Goal: Task Accomplishment & Management: Manage account settings

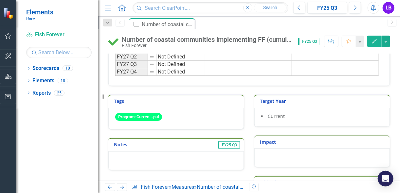
scroll to position [364, 0]
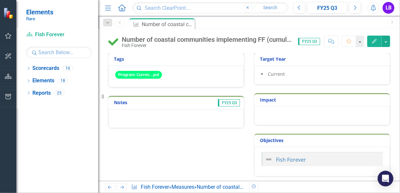
click at [176, 119] on div at bounding box center [175, 118] width 135 height 19
click at [178, 122] on div at bounding box center [175, 118] width 135 height 19
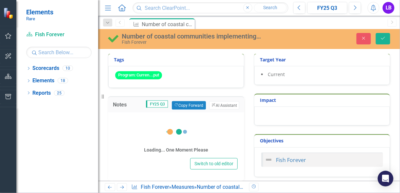
click at [168, 119] on icon at bounding box center [176, 132] width 26 height 26
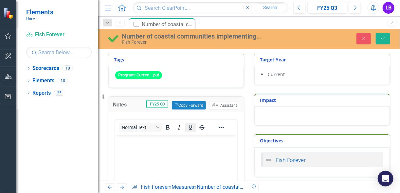
scroll to position [0, 0]
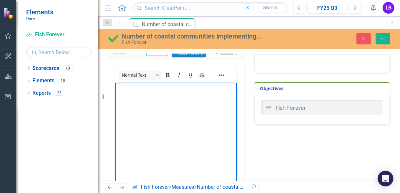
click at [191, 134] on body "Rich Text Area. Press ALT-0 for help." at bounding box center [176, 131] width 122 height 98
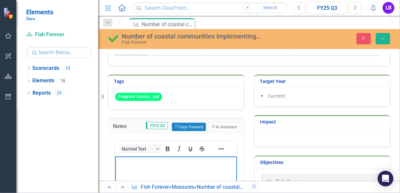
scroll to position [285, 0]
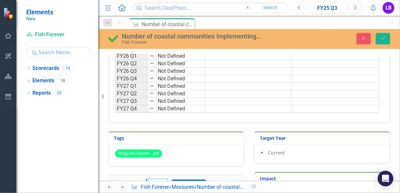
click at [302, 8] on button "Previous" at bounding box center [299, 8] width 12 height 12
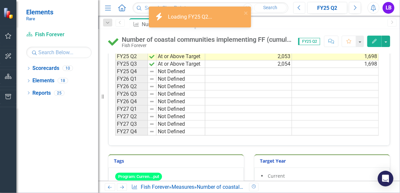
scroll to position [314, 0]
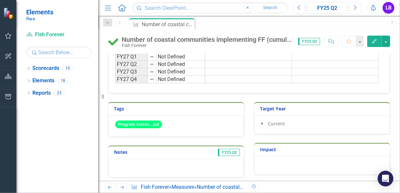
click at [355, 12] on button "Next" at bounding box center [355, 8] width 12 height 12
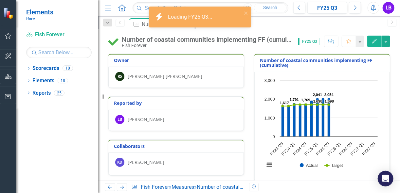
click at [120, 22] on icon at bounding box center [120, 22] width 2 height 3
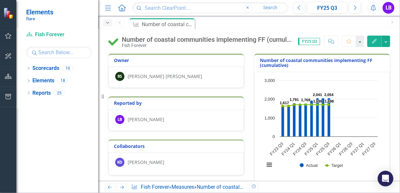
click at [106, 23] on icon "Dropdown" at bounding box center [108, 23] width 6 height 5
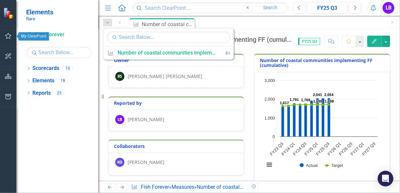
click at [7, 39] on icon "button" at bounding box center [8, 36] width 6 height 6
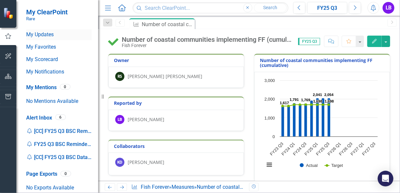
click at [53, 37] on link "My Updates" at bounding box center [58, 35] width 65 height 8
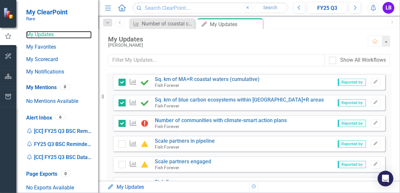
scroll to position [131, 0]
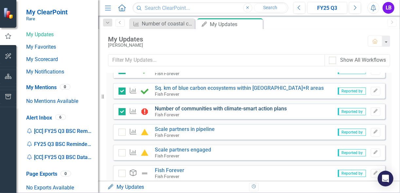
click at [216, 111] on link "Number of communities with climate-smart action plans" at bounding box center [221, 109] width 132 height 6
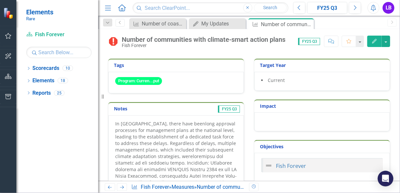
scroll to position [367, 0]
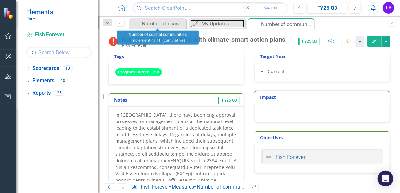
drag, startPoint x: 212, startPoint y: 24, endPoint x: 127, endPoint y: 22, distance: 85.4
click at [127, 22] on div "Dropdown Search Measure Number of coastal communities implementing FF (cumulati…" at bounding box center [249, 22] width 302 height 13
click at [180, 23] on icon at bounding box center [181, 24] width 4 height 4
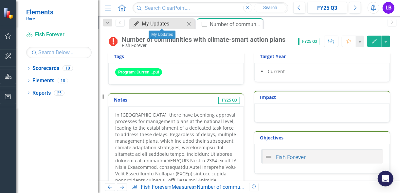
click at [156, 24] on div "My Updates" at bounding box center [163, 24] width 43 height 8
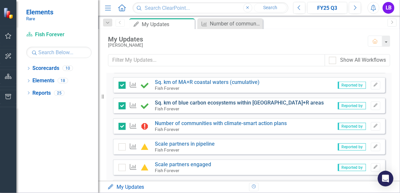
scroll to position [105, 0]
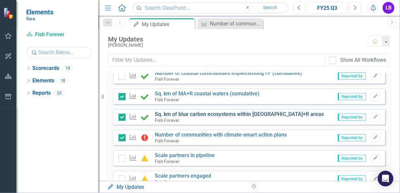
click at [203, 115] on link "Sq. km of blue carbon ecosystems within [GEOGRAPHIC_DATA]+R areas" at bounding box center [239, 114] width 169 height 6
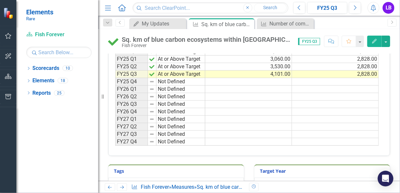
scroll to position [209, 0]
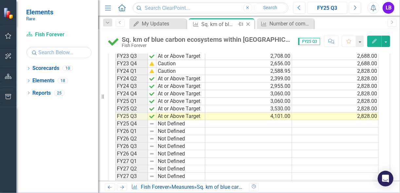
click at [248, 24] on icon at bounding box center [248, 25] width 4 height 4
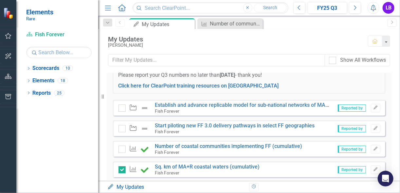
scroll to position [79, 0]
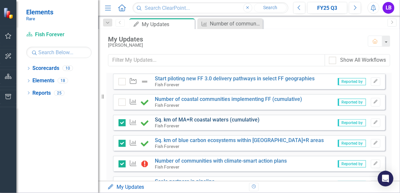
click at [194, 119] on link "Sq. km of MA+R coastal waters (cumulative)" at bounding box center [207, 120] width 105 height 6
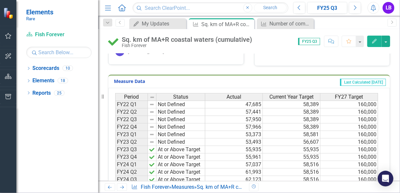
scroll to position [105, 0]
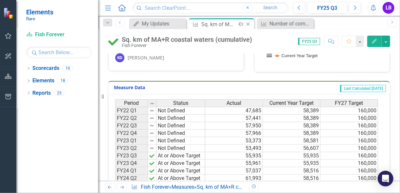
click at [248, 26] on icon "Close" at bounding box center [248, 24] width 7 height 5
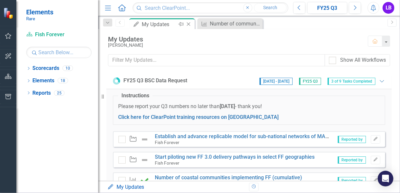
click at [166, 27] on div "My Updates" at bounding box center [159, 24] width 35 height 8
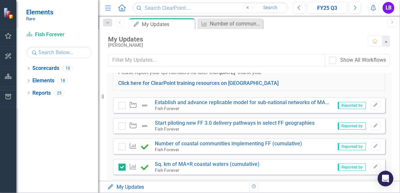
scroll to position [52, 0]
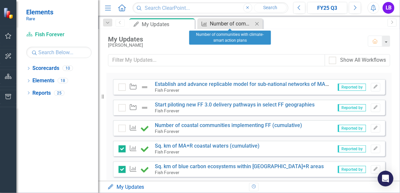
click at [227, 24] on div "Number of communities with climate-smart action plans" at bounding box center [231, 24] width 43 height 8
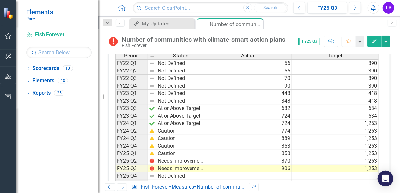
scroll to position [183, 0]
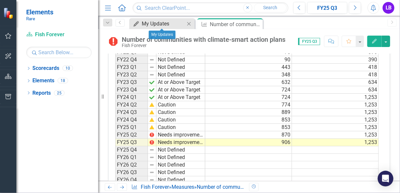
click at [162, 26] on div "My Updates" at bounding box center [163, 24] width 43 height 8
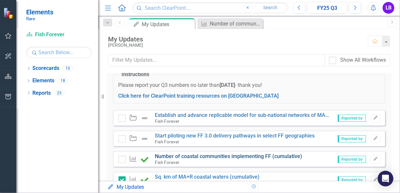
scroll to position [52, 0]
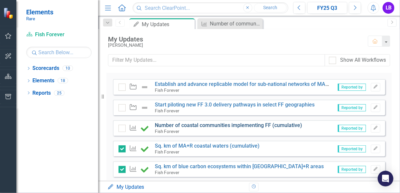
click at [229, 123] on link "Number of coastal communities implementing FF (cumulative)" at bounding box center [228, 125] width 147 height 6
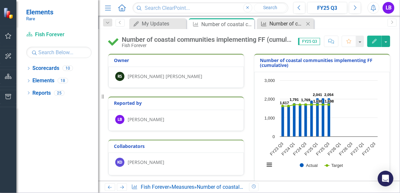
click at [280, 25] on div "Number of communities with climate-smart action plans" at bounding box center [286, 24] width 35 height 8
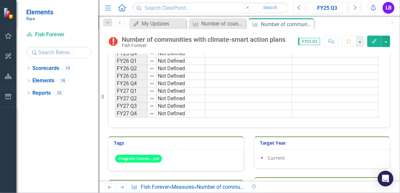
scroll to position [314, 0]
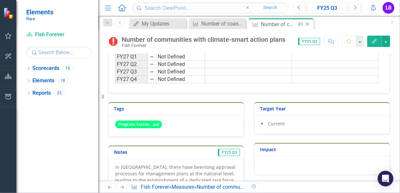
click at [309, 24] on icon "Close" at bounding box center [307, 24] width 7 height 5
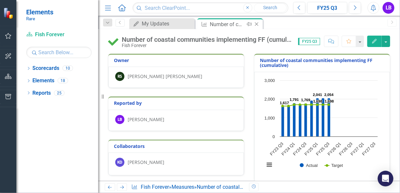
click at [222, 25] on div "Number of coastal communities implementing FF (cumulative)" at bounding box center [227, 24] width 35 height 8
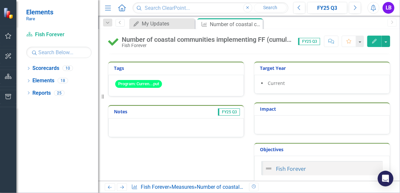
scroll to position [364, 0]
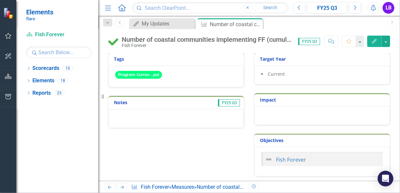
drag, startPoint x: 163, startPoint y: 114, endPoint x: 167, endPoint y: 114, distance: 3.9
click at [165, 114] on div at bounding box center [175, 118] width 135 height 19
click at [170, 118] on div at bounding box center [175, 118] width 135 height 19
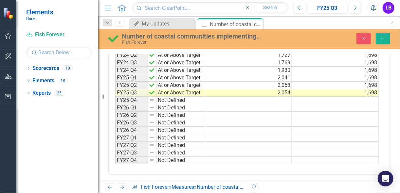
scroll to position [207, 0]
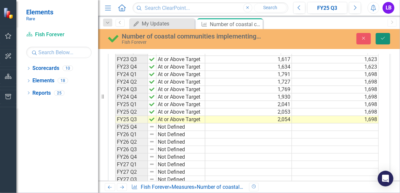
click at [380, 36] on button "Save" at bounding box center [383, 38] width 14 height 11
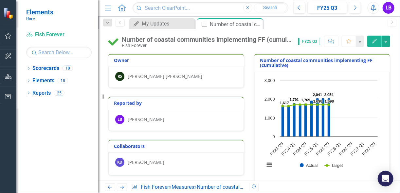
click at [272, 41] on div "Number of coastal communities implementing FF (cumulative)" at bounding box center [207, 39] width 170 height 7
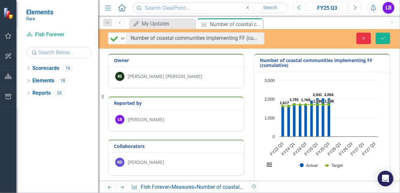
click at [365, 38] on icon "Close" at bounding box center [364, 38] width 6 height 5
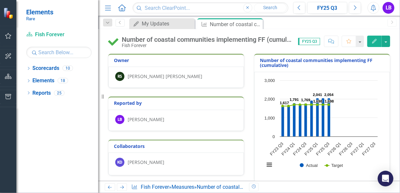
drag, startPoint x: 311, startPoint y: 2, endPoint x: 267, endPoint y: 65, distance: 77.2
click at [245, 77] on div "Owner RS Rocky Sanchez Tirona" at bounding box center [176, 66] width 146 height 43
click at [300, 10] on icon "Previous" at bounding box center [299, 8] width 4 height 6
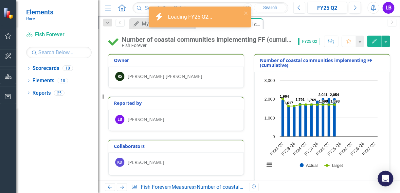
click at [300, 10] on icon "Previous" at bounding box center [299, 8] width 4 height 6
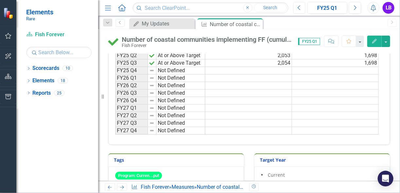
scroll to position [259, 0]
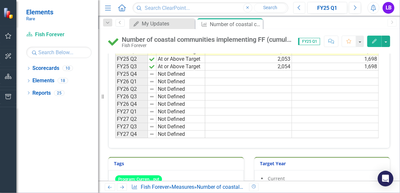
click at [300, 10] on icon "Previous" at bounding box center [299, 8] width 4 height 6
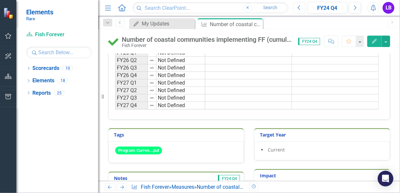
scroll to position [364, 0]
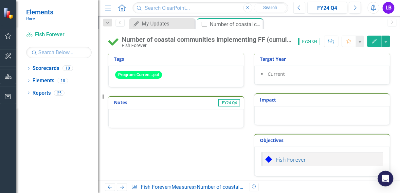
click at [299, 9] on icon "Previous" at bounding box center [299, 8] width 4 height 6
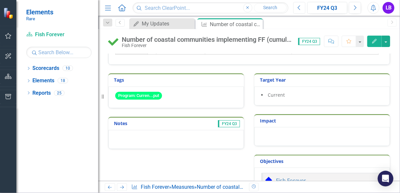
scroll to position [364, 0]
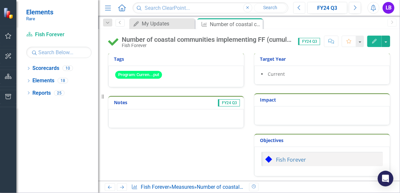
click at [300, 8] on icon "Previous" at bounding box center [299, 8] width 4 height 6
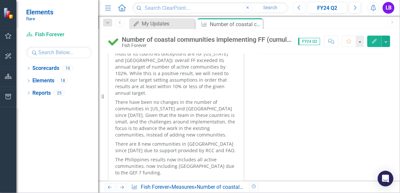
scroll to position [497, 0]
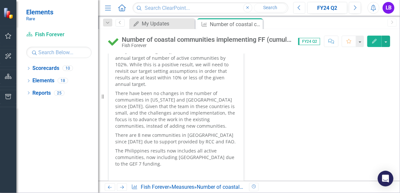
click at [295, 10] on button "Previous" at bounding box center [299, 8] width 12 height 12
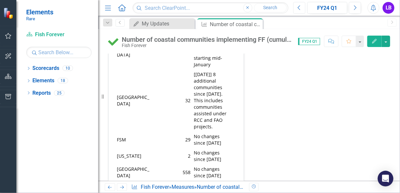
scroll to position [809, 0]
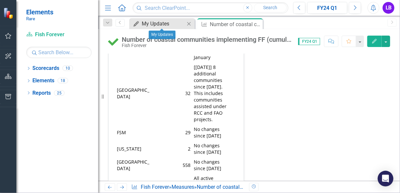
click at [162, 26] on div "My Updates" at bounding box center [163, 24] width 43 height 8
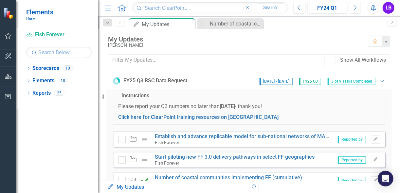
click at [356, 8] on icon "button" at bounding box center [355, 7] width 3 height 5
click at [356, 9] on icon "Next" at bounding box center [355, 8] width 4 height 6
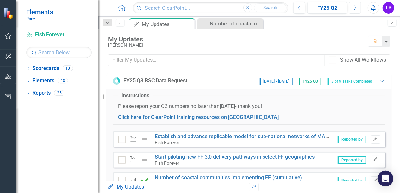
click at [355, 9] on icon "Next" at bounding box center [355, 8] width 4 height 6
click at [296, 4] on button "Previous" at bounding box center [299, 8] width 12 height 12
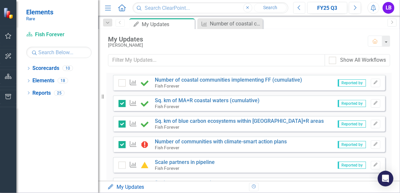
scroll to position [131, 0]
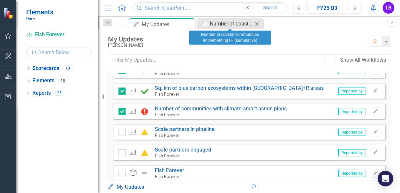
click at [225, 25] on div "Number of coastal communities implementing FF (cumulative)" at bounding box center [231, 24] width 43 height 8
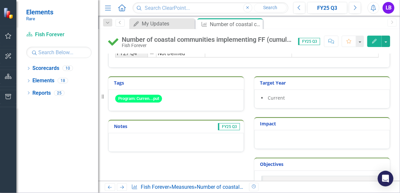
scroll to position [364, 0]
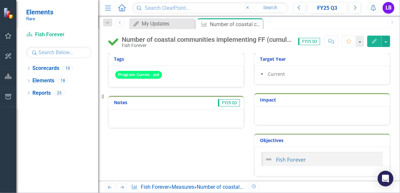
click at [189, 114] on div at bounding box center [175, 118] width 135 height 19
click at [157, 116] on div at bounding box center [175, 118] width 135 height 19
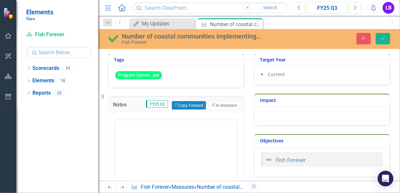
scroll to position [0, 0]
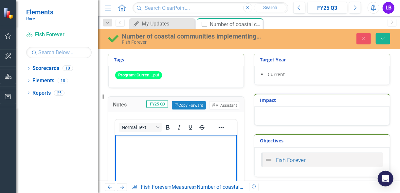
click at [143, 150] on body "Rich Text Area. Press ALT-0 for help." at bounding box center [176, 184] width 122 height 98
click at [203, 138] on p "The Bloomberg grant seeks the" at bounding box center [175, 140] width 118 height 8
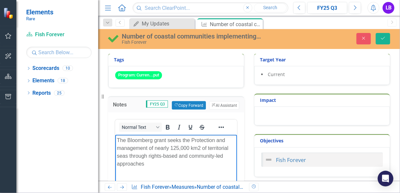
click at [193, 138] on p "The Bloomberg grant seeks the Protection and management of nearly 125,000 km2 o…" at bounding box center [175, 151] width 118 height 31
click at [182, 139] on p "The Bloomberg grant seeks the protection and management of nearly 125,000 km2 o…" at bounding box center [175, 151] width 118 height 31
click at [187, 162] on p "The Bloomberg grant seeks to enhance the protection and management of nearly 12…" at bounding box center [175, 151] width 118 height 31
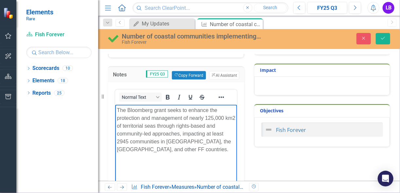
scroll to position [416, 0]
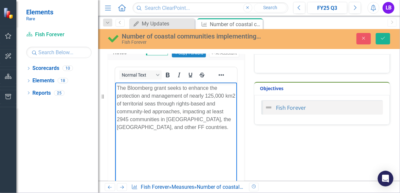
click at [178, 128] on p "The Bloomberg grant seeks to enhance the protection and management of nearly 12…" at bounding box center [175, 107] width 118 height 47
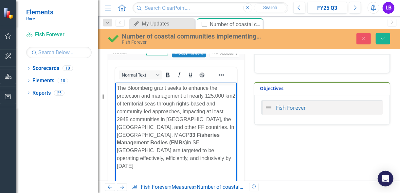
click at [219, 132] on strong "33 Fisheries Management Bodies (FMBs)" at bounding box center [167, 138] width 103 height 13
click at [228, 144] on span "in SE Sulawesi are targeted to be operating effectively, efficiently, and inclu…" at bounding box center [173, 154] width 114 height 29
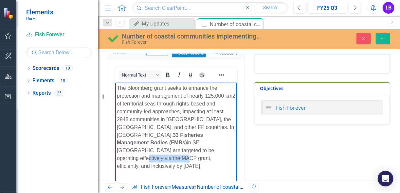
drag, startPoint x: 117, startPoint y: 151, endPoint x: 162, endPoint y: 153, distance: 44.9
click at [162, 153] on span "in SE Sulawesi are targeted to be operating effectively via the MACP grant, eff…" at bounding box center [164, 154] width 97 height 29
click at [217, 152] on p "The Bloomberg grant seeks to enhance the protection and management of nearly 12…" at bounding box center [175, 127] width 118 height 86
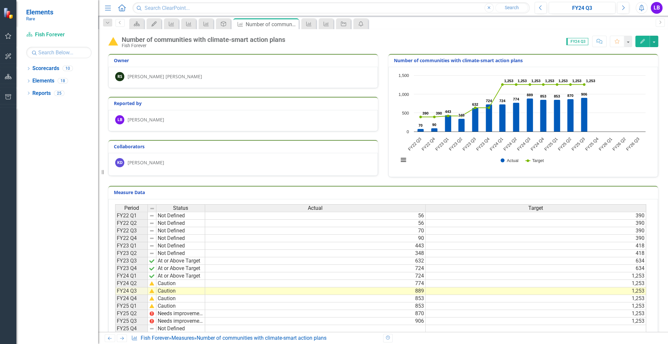
scroll to position [26, 0]
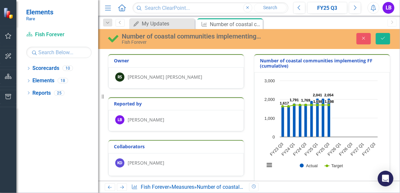
scroll to position [416, 0]
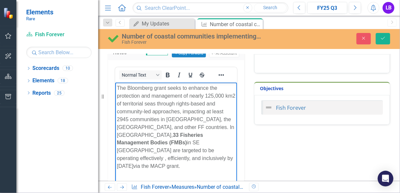
click at [155, 161] on p "The Bloomberg grant seeks to enhance the protection and management of nearly 12…" at bounding box center [175, 127] width 118 height 86
click at [162, 146] on p "The Bloomberg grant seeks to enhance the protection and management of nearly 12…" at bounding box center [175, 127] width 118 height 86
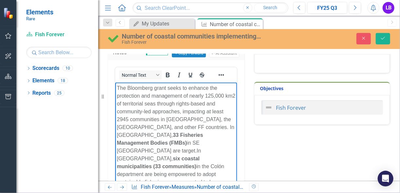
scroll to position [442, 0]
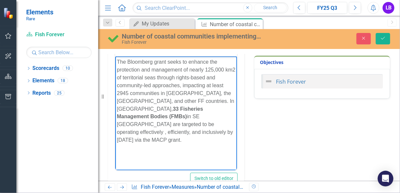
click at [174, 134] on p "The Bloomberg grant seeks to enhance the protection and management of nearly 12…" at bounding box center [175, 101] width 118 height 86
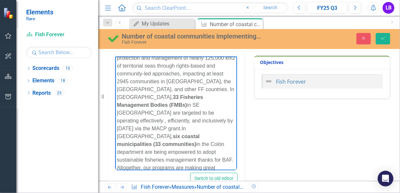
scroll to position [20, 0]
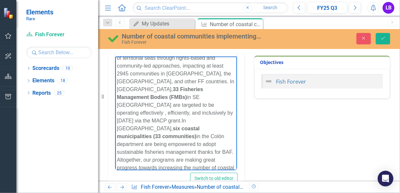
click at [178, 167] on p "The Bloomberg grant seeks to enhance the protection and management of nearly 12…" at bounding box center [175, 112] width 118 height 149
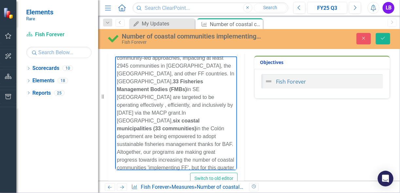
scroll to position [35, 0]
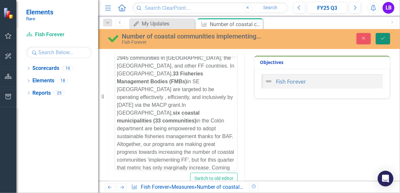
click at [381, 41] on button "Save" at bounding box center [383, 38] width 14 height 11
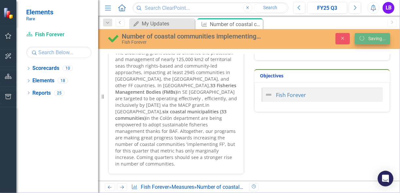
scroll to position [420, 0]
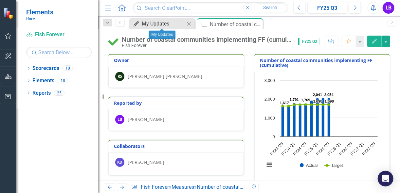
click at [171, 24] on div "My Updates" at bounding box center [163, 24] width 43 height 8
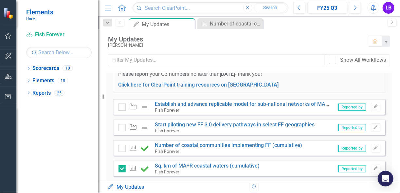
scroll to position [52, 0]
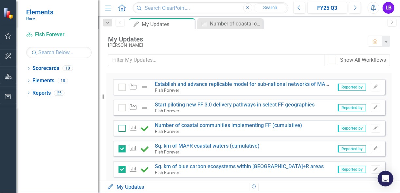
click at [121, 126] on input "checkbox" at bounding box center [120, 127] width 4 height 4
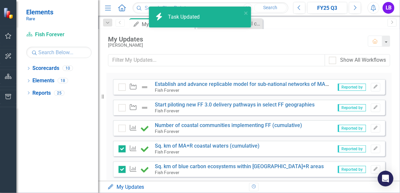
checkbox input "true"
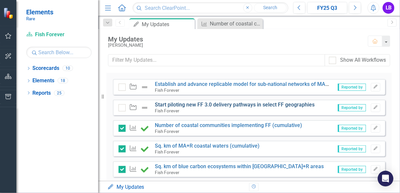
click at [245, 104] on link "Start piloting new FF 3.0 delivery pathways in select FF geographies" at bounding box center [235, 105] width 160 height 6
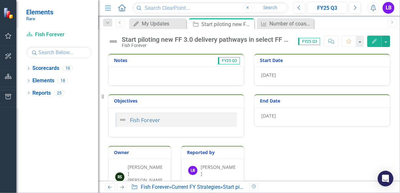
click at [140, 71] on div at bounding box center [175, 76] width 135 height 19
click at [146, 75] on div at bounding box center [175, 76] width 135 height 19
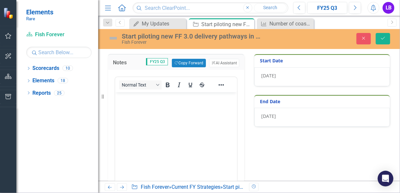
click at [150, 106] on body "Rich Text Area. Press ALT-0 for help." at bounding box center [176, 142] width 122 height 98
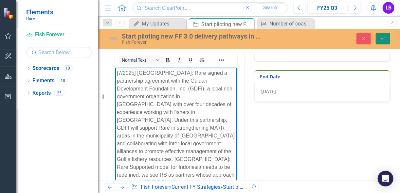
click at [382, 41] on button "Save" at bounding box center [383, 38] width 14 height 11
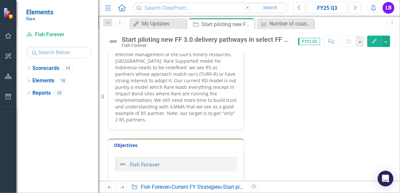
scroll to position [52, 0]
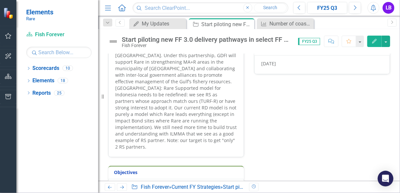
click at [148, 141] on p "[7/2025] Philippines: Rare signed a partnership agreement with the Guiuan Devel…" at bounding box center [176, 85] width 122 height 131
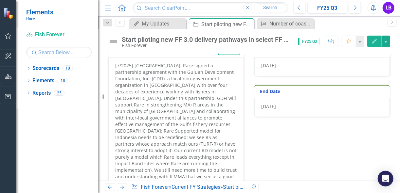
scroll to position [26, 0]
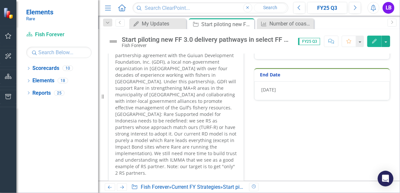
click at [151, 166] on p "[7/2025] Philippines: Rare signed a partnership agreement with the Guiuan Devel…" at bounding box center [176, 111] width 122 height 131
click at [152, 166] on p "[7/2025] Philippines: Rare signed a partnership agreement with the Guiuan Devel…" at bounding box center [176, 111] width 122 height 131
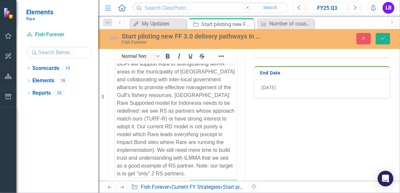
scroll to position [67, 0]
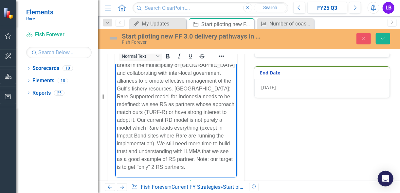
click at [165, 166] on p "[7/2025] Philippines: Rare signed a partnership agreement with the Guiuan Devel…" at bounding box center [175, 85] width 118 height 173
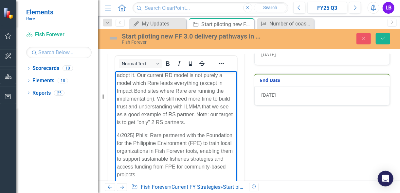
scroll to position [0, 0]
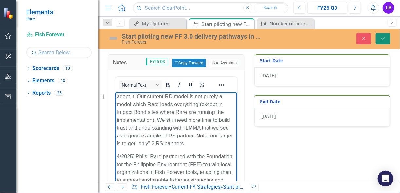
click at [383, 39] on icon "Save" at bounding box center [383, 38] width 6 height 5
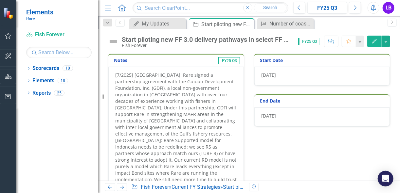
click at [276, 43] on div "Start piloting new FF 3.0 delivery pathways in select FF geographies" at bounding box center [207, 39] width 170 height 7
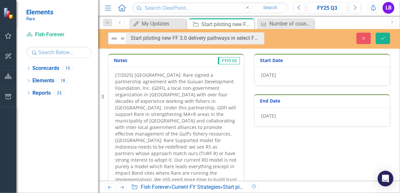
click at [179, 45] on div "Not Defined Expand Start piloting new FF 3.0 delivery pathways in select FF geo…" at bounding box center [249, 39] width 302 height 20
click at [123, 37] on icon "Expand" at bounding box center [122, 38] width 7 height 5
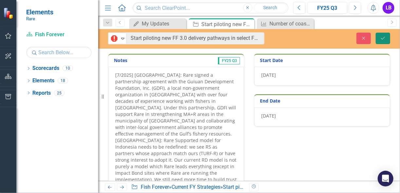
click at [385, 41] on button "Save" at bounding box center [383, 38] width 14 height 11
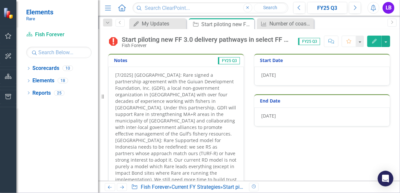
click at [313, 42] on span "FY25 Q3" at bounding box center [309, 41] width 22 height 7
click at [285, 40] on div "Start piloting new FF 3.0 delivery pathways in select FF geographies" at bounding box center [207, 39] width 170 height 7
click at [273, 40] on div "Start piloting new FF 3.0 delivery pathways in select FF geographies" at bounding box center [207, 39] width 170 height 7
drag, startPoint x: 275, startPoint y: 41, endPoint x: 280, endPoint y: 41, distance: 5.2
click at [280, 41] on div "Start piloting new FF 3.0 delivery pathways in select FF geographies" at bounding box center [207, 39] width 170 height 7
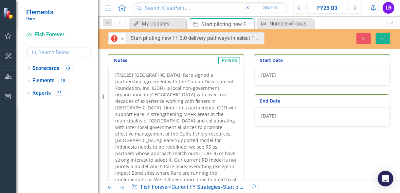
drag, startPoint x: 294, startPoint y: 128, endPoint x: 307, endPoint y: 70, distance: 59.2
click at [296, 124] on div "Notes FY25 Q3 [7/2025] Philippines: Rare signed a partnership agreement with th…" at bounding box center [249, 171] width 292 height 252
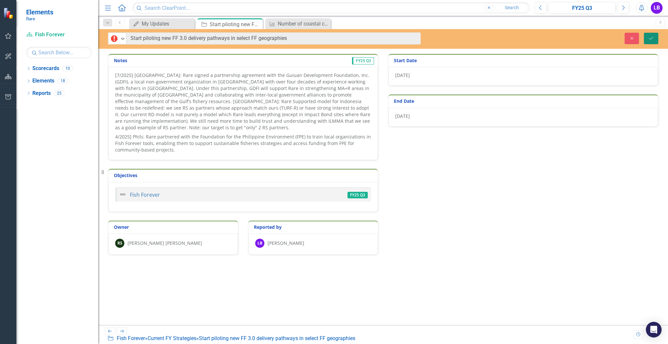
drag, startPoint x: 649, startPoint y: 39, endPoint x: 649, endPoint y: 31, distance: 7.9
click at [400, 36] on icon "Save" at bounding box center [651, 38] width 6 height 5
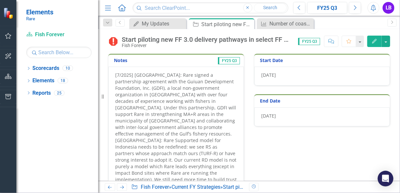
click at [146, 80] on p "[7/2025] Philippines: Rare signed a partnership agreement with the Guiuan Devel…" at bounding box center [176, 138] width 122 height 132
click at [142, 71] on div "[7/2025] Philippines: Rare signed a partnership agreement with the Guiuan Devel…" at bounding box center [175, 156] width 135 height 178
click at [134, 75] on p "[7/2025] Philippines: Rare signed a partnership agreement with the Guiuan Devel…" at bounding box center [176, 138] width 122 height 132
click at [135, 75] on p "[7/2025] Philippines: Rare signed a partnership agreement with the Guiuan Devel…" at bounding box center [176, 138] width 122 height 132
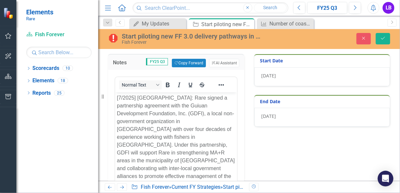
click at [137, 99] on p "[7/2025] Philippines: Rare signed a partnership agreement with the Guiuan Devel…" at bounding box center [175, 180] width 118 height 173
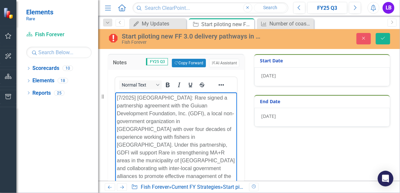
click at [166, 98] on p "[7/2025] Philippines: Rare signed a partnership agreement with the Guiuan Devel…" at bounding box center [175, 180] width 118 height 173
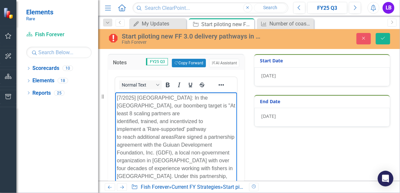
click at [150, 115] on p "[7/2025] Philippines: In the Philippines, our boomberg target is "At least 8 sc…" at bounding box center [175, 196] width 118 height 204
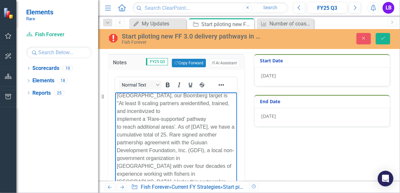
scroll to position [26, 0]
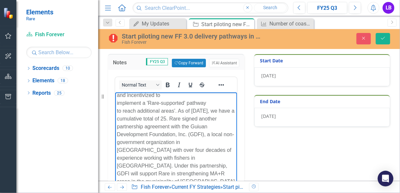
click at [215, 151] on p "[7/2025] Philippines: In the Philippines, our Boomberg target is "At least 8 sc…" at bounding box center [175, 178] width 118 height 220
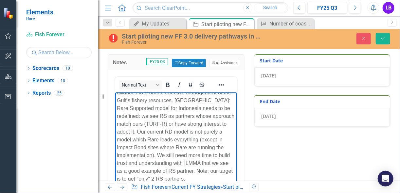
scroll to position [105, 0]
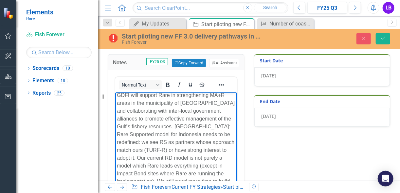
click at [155, 124] on p "[7/2025] Philippines: In the Philippines, our Boomberg target is "At least 8 sc…" at bounding box center [175, 100] width 118 height 220
click at [153, 124] on p "[7/2025] Philippines: In the Philippines, our Boomberg target is "At least 8 sc…" at bounding box center [175, 100] width 118 height 220
click at [154, 127] on p "[7/2025] Philippines: In the Philippines, our Boomberg target is "At least 8 sc…" at bounding box center [175, 100] width 118 height 220
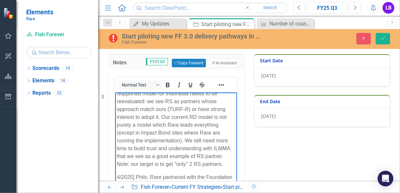
scroll to position [157, 0]
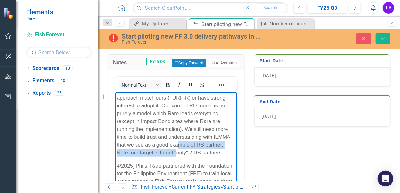
drag, startPoint x: 144, startPoint y: 147, endPoint x: 117, endPoint y: 156, distance: 28.0
click at [144, 139] on p "[7/2025] Philippines: In the Philippines, our Boomberg target is "At least 8 sc…" at bounding box center [175, 47] width 118 height 220
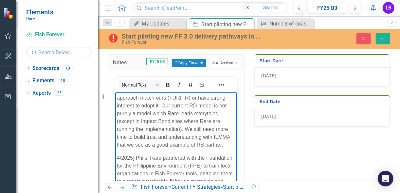
click at [247, 138] on div "Notes FY25 Q3 Copy Forward Copy Forward ClearPoint AI AI Assistant Normal Text …" at bounding box center [249, 165] width 292 height 238
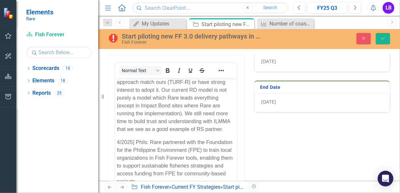
scroll to position [26, 0]
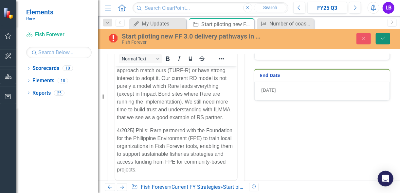
click at [381, 35] on button "Save" at bounding box center [383, 38] width 14 height 11
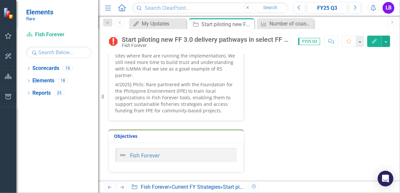
scroll to position [157, 0]
click at [285, 25] on div "Number of coastal communities implementing FF (cumulative)" at bounding box center [286, 24] width 35 height 8
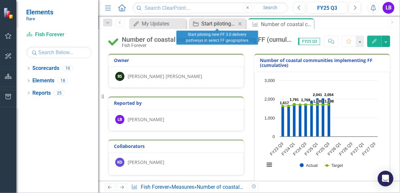
click at [219, 21] on div "Start piloting new FF 3.0 delivery pathways in select FF geographies" at bounding box center [218, 24] width 35 height 8
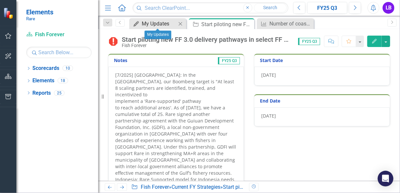
click at [158, 20] on div "My Updates" at bounding box center [159, 24] width 35 height 8
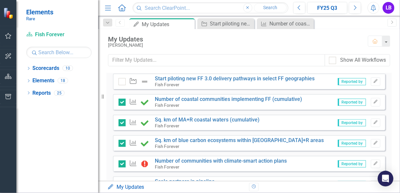
scroll to position [52, 0]
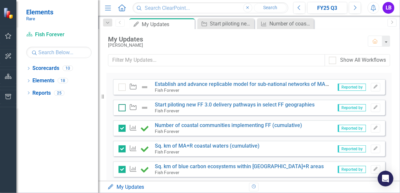
click at [122, 110] on div at bounding box center [121, 107] width 7 height 7
click at [122, 109] on input "checkbox" at bounding box center [120, 106] width 4 height 4
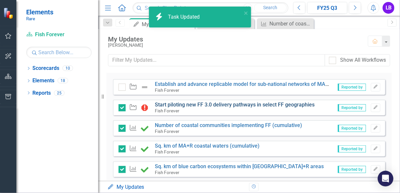
checkbox input "true"
click at [144, 107] on img at bounding box center [145, 108] width 8 height 8
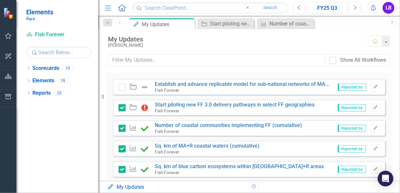
click at [144, 107] on img at bounding box center [145, 108] width 8 height 8
click at [169, 104] on link "Start piloting new FF 3.0 delivery pathways in select FF geographies" at bounding box center [235, 105] width 160 height 6
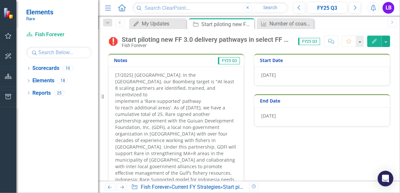
click at [116, 40] on img at bounding box center [113, 41] width 10 height 10
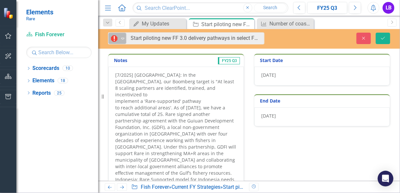
click at [121, 37] on icon "Expand" at bounding box center [122, 38] width 7 height 5
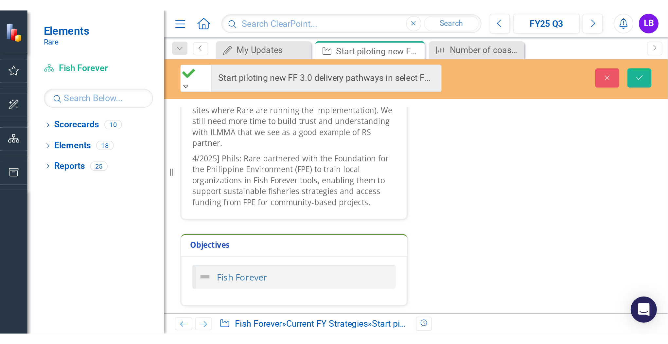
scroll to position [183, 0]
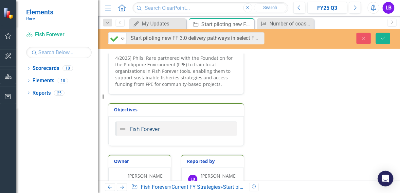
click at [155, 126] on link "Fish Forever" at bounding box center [145, 129] width 30 height 7
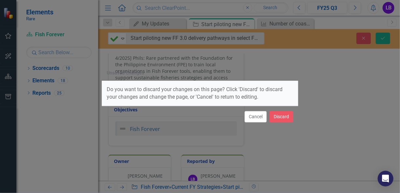
click at [322, 100] on div "Unsaved Changes Do you want to discard your changes on this page? Click 'Discar…" at bounding box center [200, 96] width 400 height 193
click at [259, 111] on button "Cancel" at bounding box center [255, 116] width 22 height 11
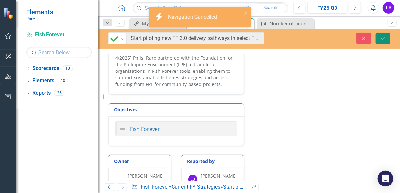
click at [380, 38] on button "Save" at bounding box center [383, 38] width 14 height 11
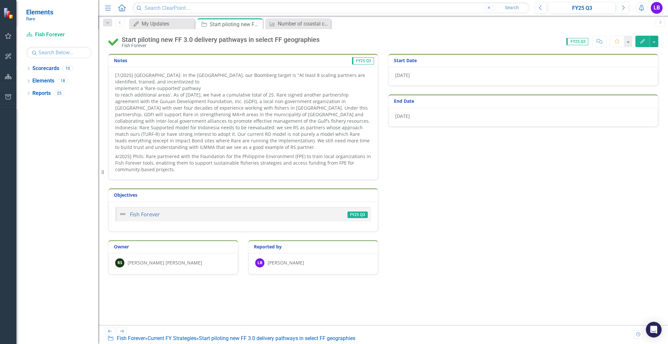
click at [400, 168] on div "Notes FY25 Q3 [7/2025] Philippines: In the Philippines, our Boomberg target is …" at bounding box center [383, 138] width 560 height 186
click at [400, 42] on span "FY25 Q3" at bounding box center [577, 41] width 22 height 7
click at [400, 39] on icon "Comment" at bounding box center [600, 41] width 6 height 5
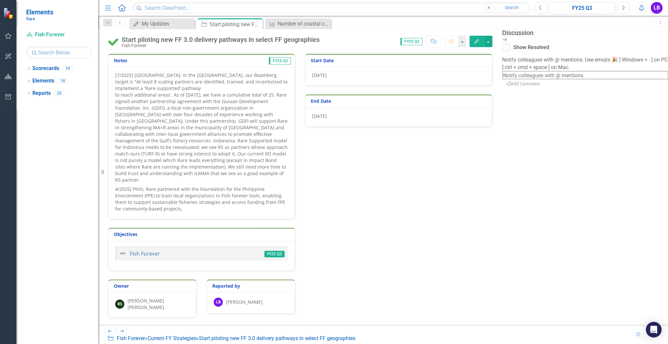
click at [400, 41] on icon "Close Discussion Bar" at bounding box center [504, 39] width 5 height 5
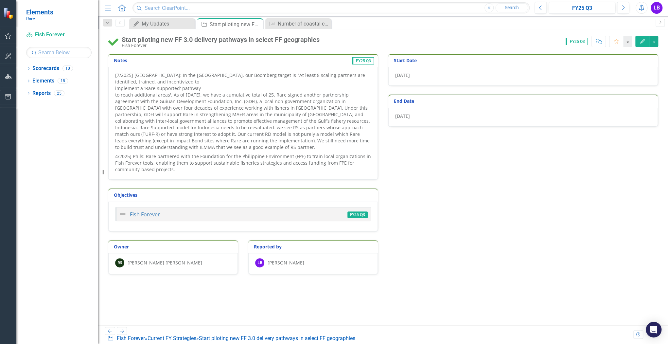
click at [400, 38] on button "button" at bounding box center [628, 41] width 9 height 11
click at [400, 160] on div "Notes FY25 Q3 [7/2025] Philippines: In the Philippines, our Boomberg target is …" at bounding box center [383, 138] width 560 height 186
click at [232, 34] on div "Start piloting new FF 3.0 delivery pathways in select FF geographies Fish Forev…" at bounding box center [383, 39] width 570 height 20
click at [149, 27] on div "My Updates" at bounding box center [163, 24] width 43 height 8
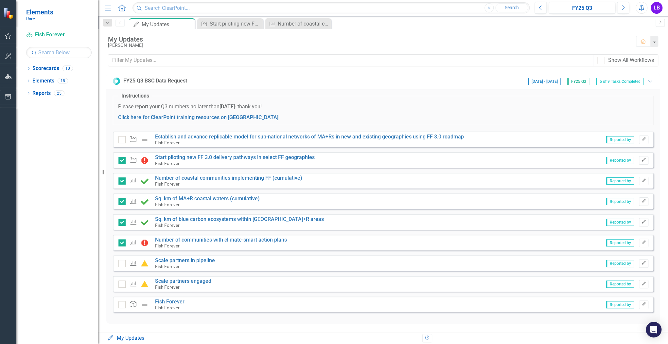
click at [400, 159] on div "Current FY Strategy Start piloting new FF 3.0 delivery pathways in select FF ge…" at bounding box center [383, 160] width 541 height 16
click at [400, 158] on icon "Edit" at bounding box center [643, 160] width 5 height 4
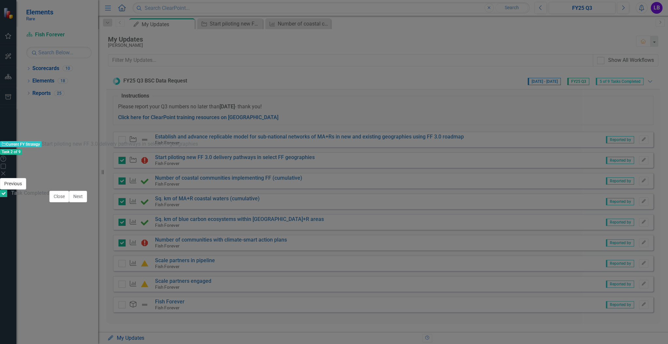
click at [26, 189] on button "Previous" at bounding box center [13, 183] width 26 height 11
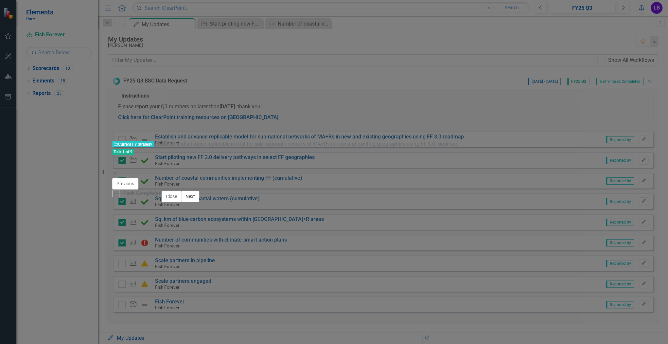
click at [199, 193] on button "Next" at bounding box center [190, 196] width 18 height 11
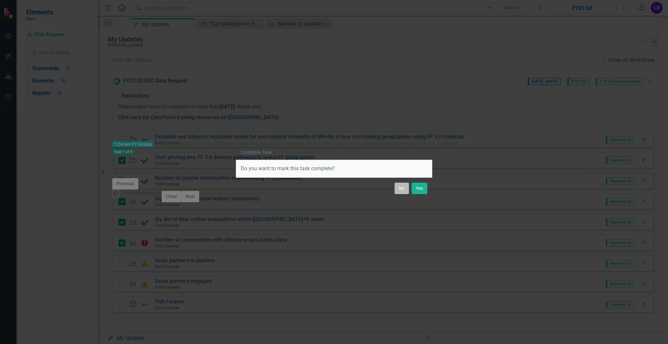
click at [398, 188] on button "No" at bounding box center [402, 188] width 14 height 11
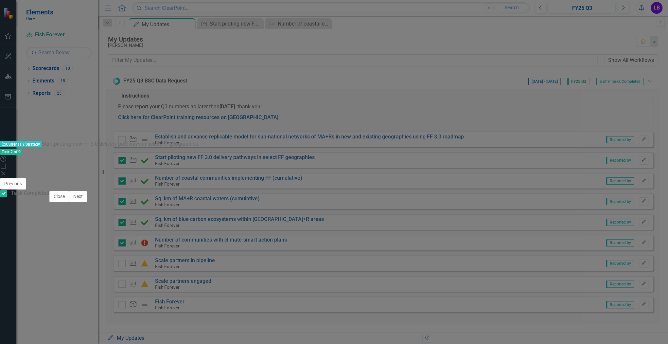
click at [32, 193] on div "Current FY Strategy Current FY Strategy Start piloting new FF 3.0 delivery path…" at bounding box center [334, 171] width 668 height 63
click at [7, 171] on icon "Close" at bounding box center [3, 173] width 7 height 5
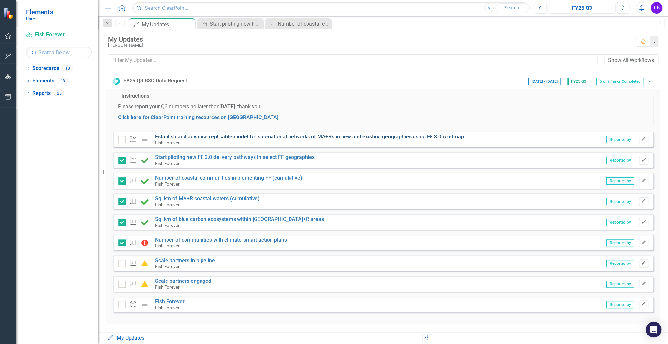
click at [274, 136] on link "Establish and advance replicable model for sub-national networks of MA+Rs in ne…" at bounding box center [309, 137] width 309 height 6
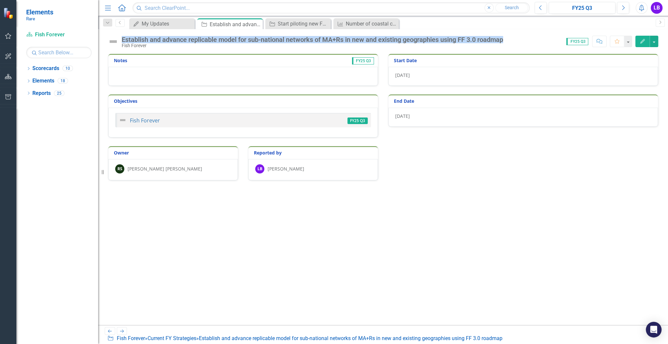
drag, startPoint x: 121, startPoint y: 38, endPoint x: 505, endPoint y: 39, distance: 383.5
click at [400, 39] on div "Establish and advance replicable model for sub-national networks of MA+Rs in ne…" at bounding box center [307, 42] width 399 height 12
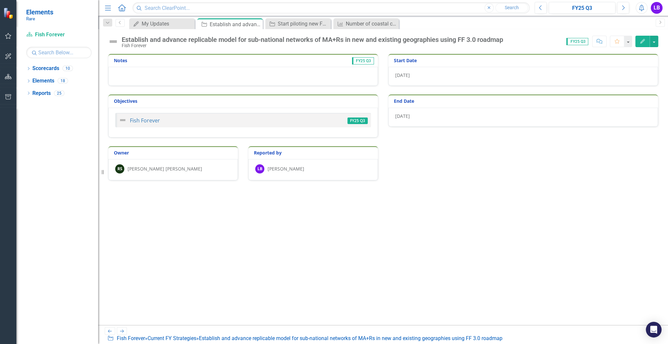
click at [337, 193] on div "Notes FY25 Q3 Objectives Fish Forever FY25 Q3 Start Date 10/1/21 End Date 9/30/…" at bounding box center [383, 189] width 570 height 271
click at [152, 74] on div at bounding box center [243, 76] width 270 height 19
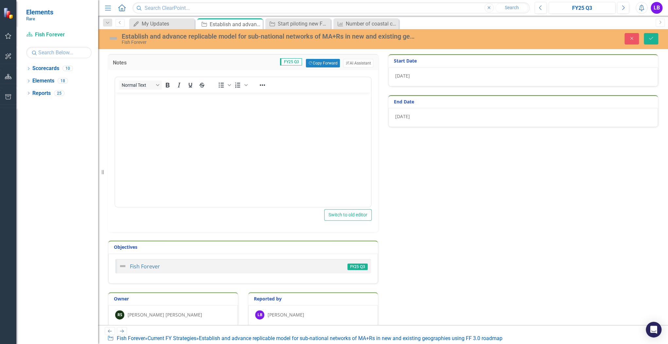
click at [168, 131] on body "Rich Text Area. Press ALT-0 for help." at bounding box center [243, 142] width 256 height 98
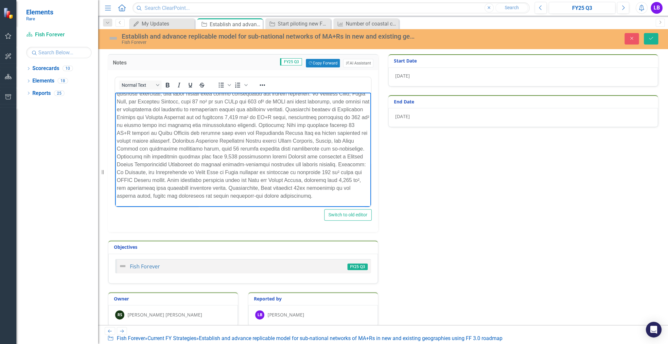
scroll to position [20, 0]
click at [206, 193] on body "Rich Text Area. Press ALT-0 for help." at bounding box center [243, 144] width 256 height 126
click at [314, 23] on div "Start piloting new FF 3.0 delivery pathways in select FF geographies" at bounding box center [299, 24] width 43 height 8
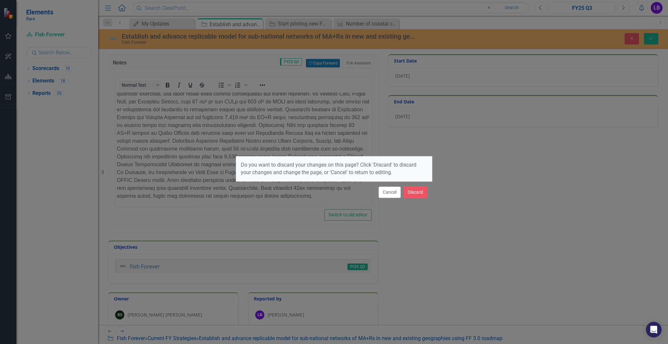
click at [291, 105] on div "Unsaved Changes Do you want to discard your changes on this page? Click 'Discar…" at bounding box center [334, 172] width 196 height 344
click at [386, 192] on button "Cancel" at bounding box center [390, 192] width 22 height 11
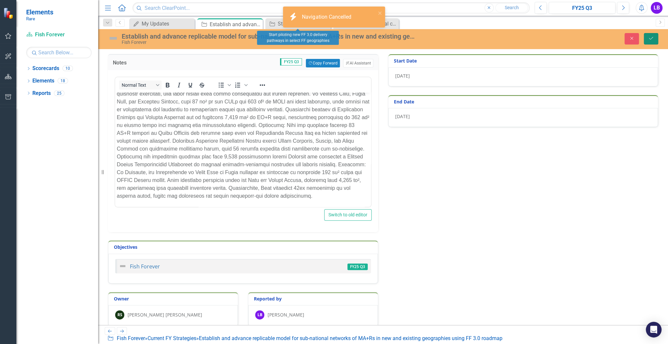
click at [400, 38] on icon "submit" at bounding box center [651, 38] width 4 height 3
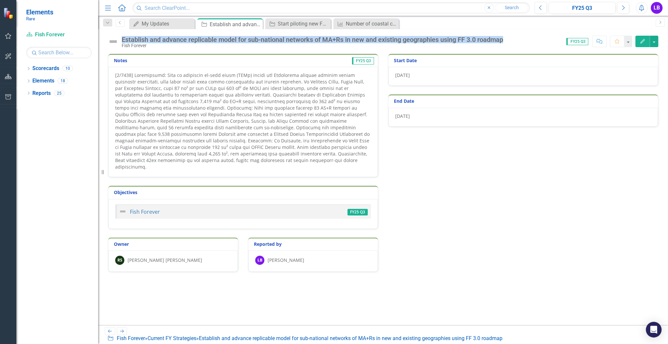
drag, startPoint x: 123, startPoint y: 38, endPoint x: 508, endPoint y: 41, distance: 385.2
click at [400, 41] on div "Establish and advance replicable model for sub-national networks of MA+Rs in ne…" at bounding box center [314, 42] width 385 height 12
copy div "Establish and advance replicable model for sub-national networks of MA+Rs in ne…"
click at [243, 160] on p at bounding box center [243, 121] width 256 height 98
click at [251, 160] on p at bounding box center [243, 121] width 256 height 98
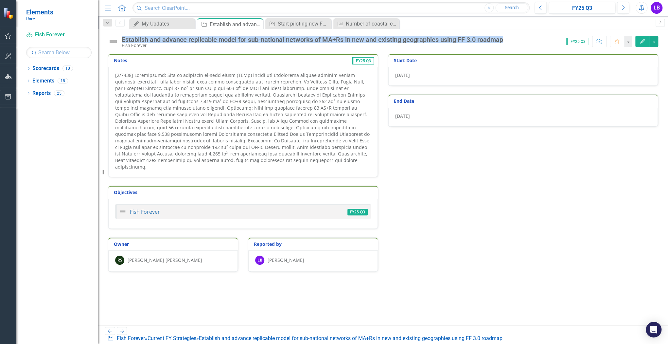
click at [251, 160] on p at bounding box center [243, 121] width 256 height 98
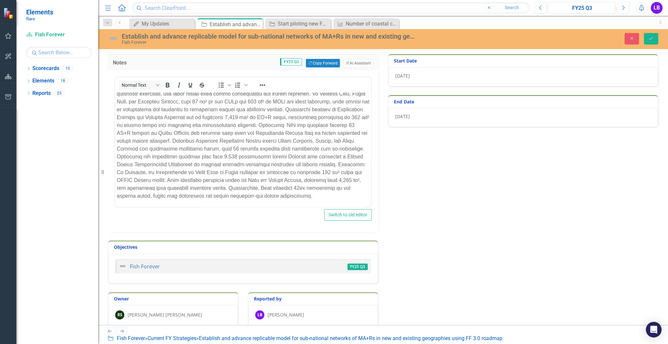
click at [246, 193] on p "Rich Text Area. Press ALT-0 for help." at bounding box center [243, 141] width 253 height 118
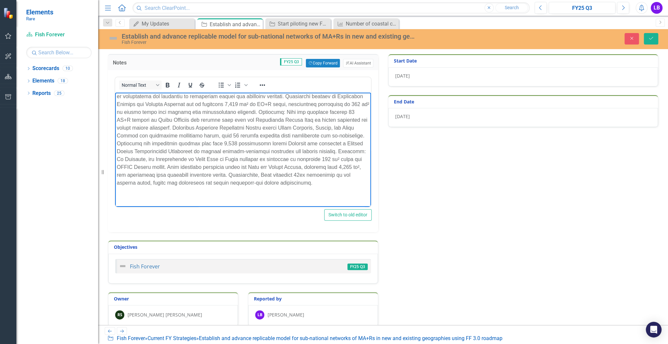
scroll to position [72, 0]
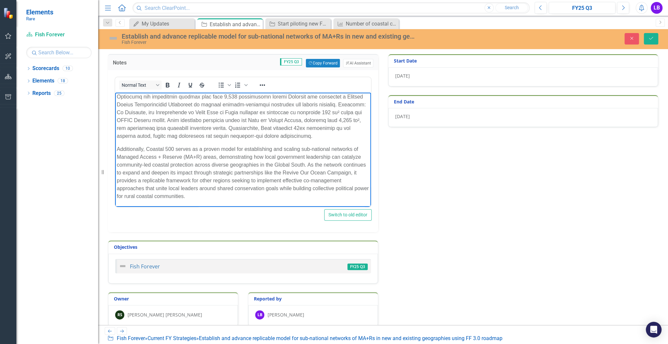
click at [245, 155] on p "Additionally, Coastal 500 serves as a proven model for establishing and scaling…" at bounding box center [243, 172] width 253 height 55
click at [296, 159] on p "Additionally, Coastal 500 serves as a proven model for helping to establishing …" at bounding box center [243, 172] width 253 height 55
click at [316, 157] on p "Additionally, Coastal 500 serves as a proven model for helping to establish and…" at bounding box center [243, 172] width 253 height 55
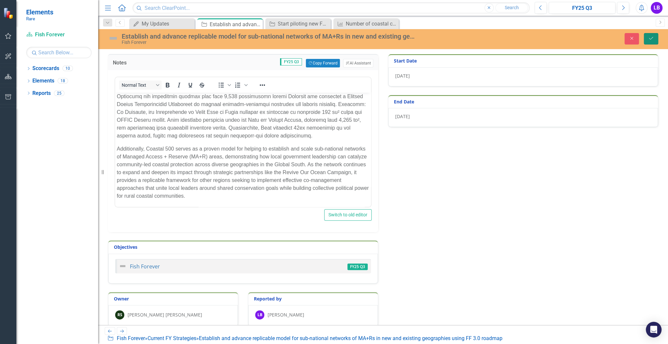
click at [400, 37] on icon "Save" at bounding box center [651, 38] width 6 height 5
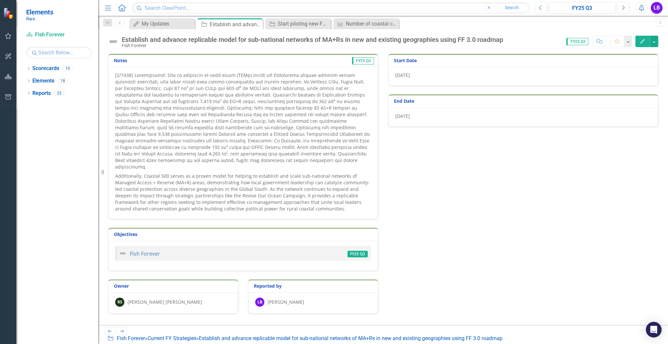
click at [117, 42] on img at bounding box center [113, 41] width 10 height 10
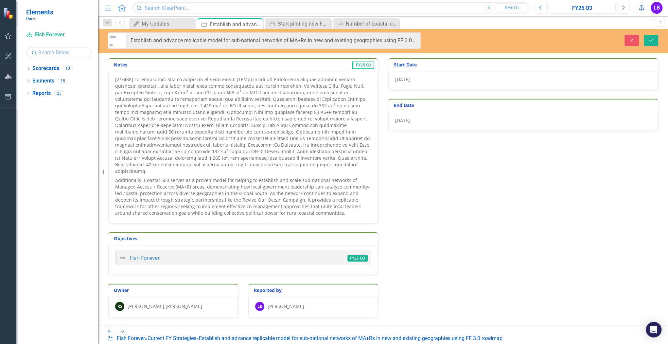
click at [114, 43] on icon "Expand" at bounding box center [111, 45] width 6 height 5
click at [400, 193] on div "Notes FY25 Q3 Additionally, Coastal 500 serves as a proven model for helping to…" at bounding box center [383, 162] width 560 height 225
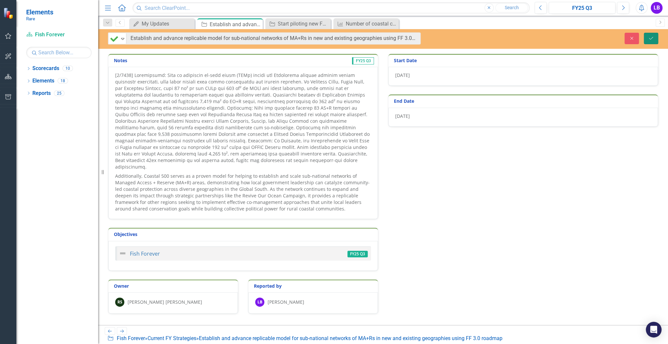
click at [400, 40] on icon "Save" at bounding box center [651, 38] width 6 height 5
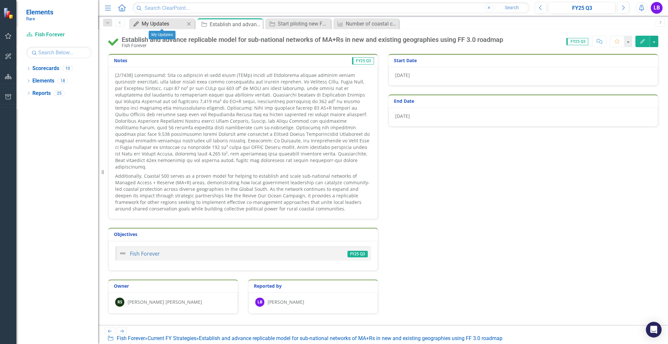
click at [162, 24] on div "My Updates" at bounding box center [163, 24] width 43 height 8
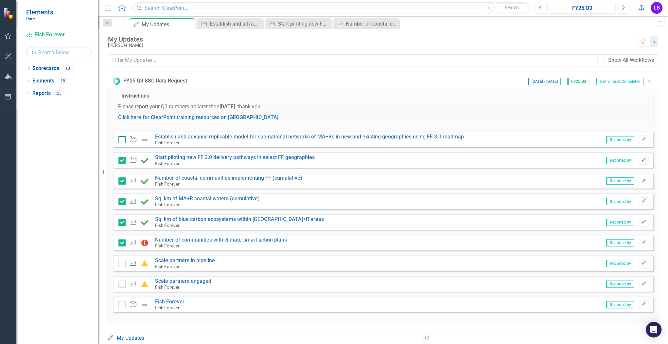
click at [121, 140] on div at bounding box center [121, 139] width 7 height 7
click at [121, 140] on input "checkbox" at bounding box center [120, 138] width 4 height 4
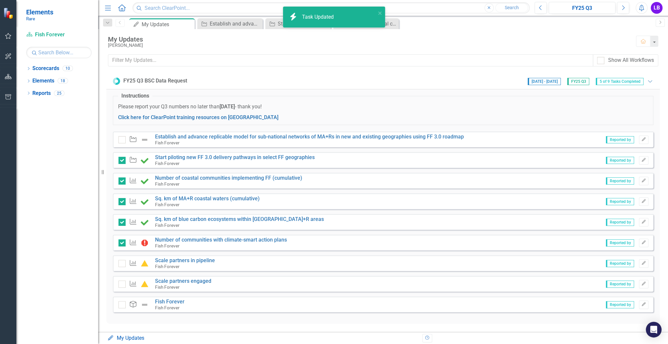
checkbox input "true"
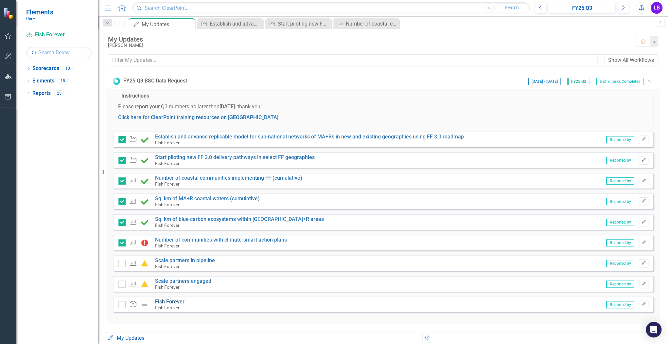
click at [172, 193] on link "Fish Forever" at bounding box center [169, 301] width 29 height 6
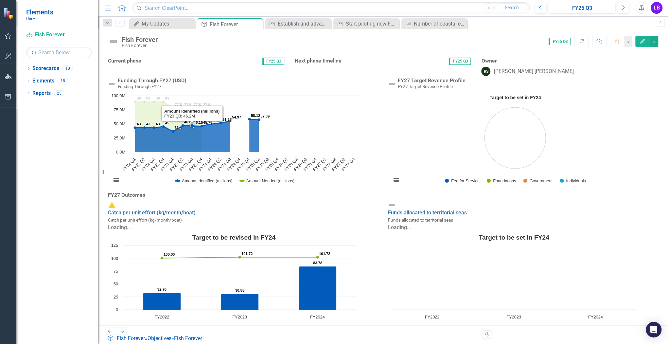
click at [202, 131] on icon "Interactive chart" at bounding box center [197, 125] width 124 height 12
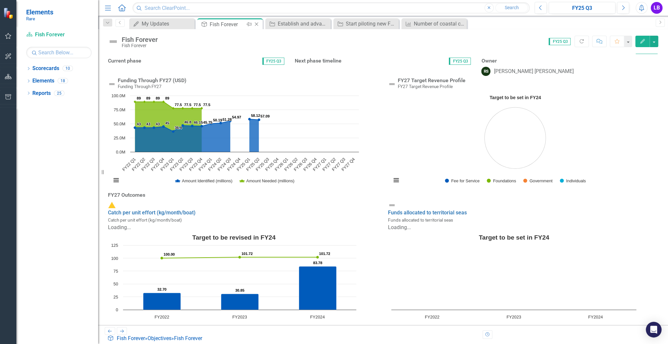
click at [255, 22] on icon "Close" at bounding box center [256, 24] width 7 height 5
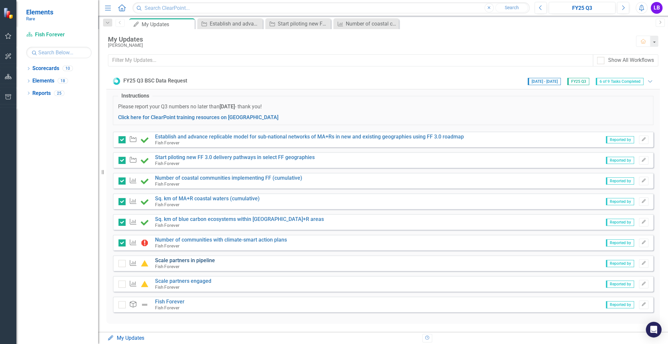
click at [204, 193] on link "Scale partners in pipeline" at bounding box center [185, 260] width 60 height 6
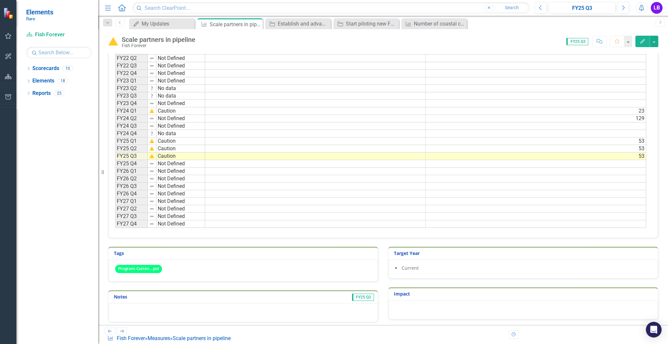
scroll to position [198, 0]
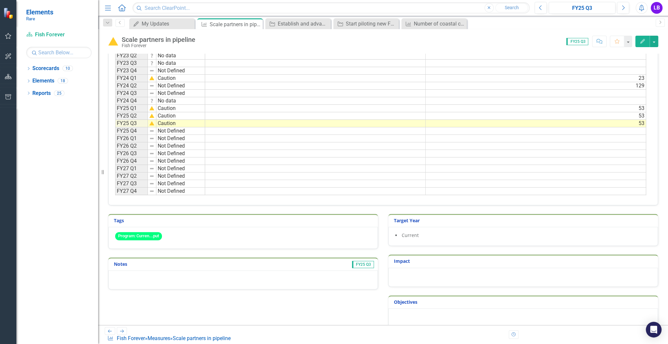
click at [142, 193] on div at bounding box center [243, 279] width 270 height 19
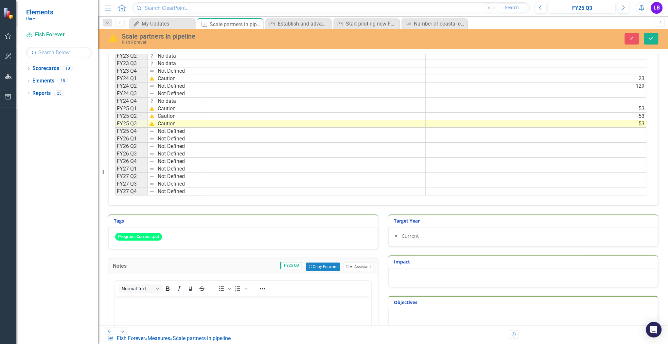
scroll to position [0, 0]
click at [175, 26] on div "My Updates" at bounding box center [163, 24] width 43 height 8
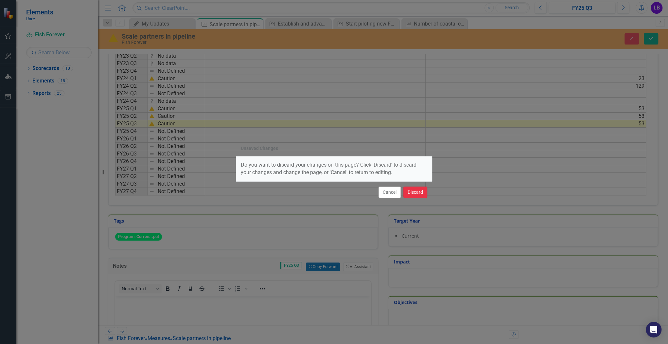
click at [400, 193] on button "Discard" at bounding box center [415, 192] width 24 height 11
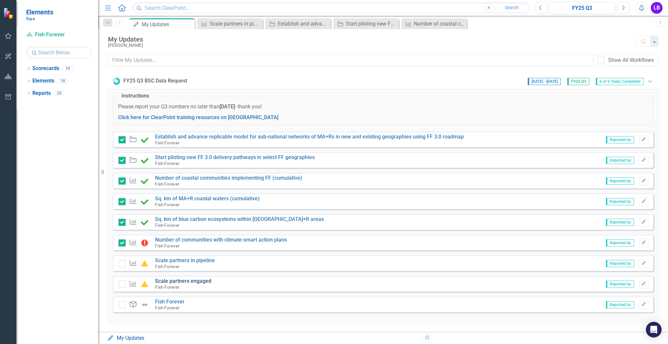
click at [198, 193] on link "Scale partners engaged" at bounding box center [183, 281] width 56 height 6
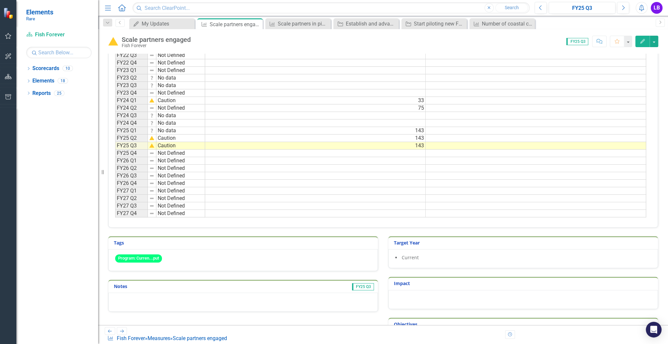
scroll to position [198, 0]
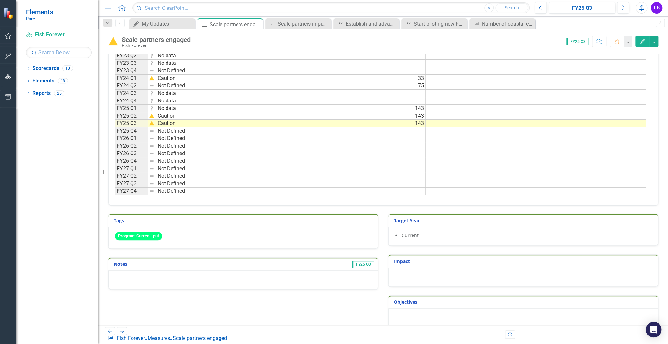
click at [195, 193] on div at bounding box center [243, 279] width 270 height 19
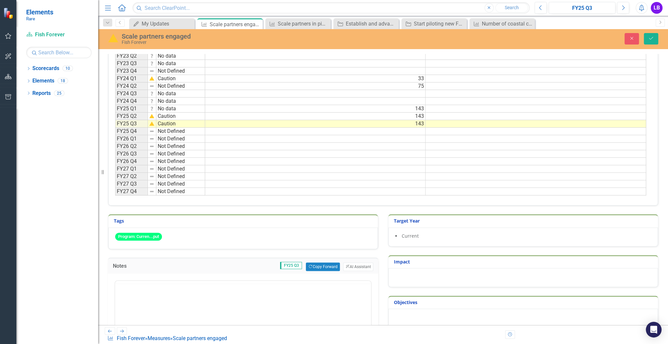
scroll to position [0, 0]
click at [210, 193] on body "Rich Text Area. Press ALT-0 for help." at bounding box center [243, 345] width 256 height 98
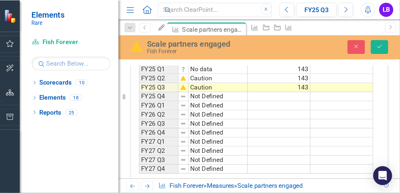
scroll to position [376, 0]
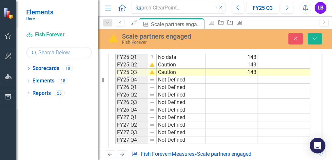
drag, startPoint x: 54, startPoint y: 162, endPoint x: 54, endPoint y: 166, distance: 4.3
click at [54, 160] on html "Elements Rare Scorecard Fish Forever Search Dropdown Scorecards 10 Dropdown Rar…" at bounding box center [166, 80] width 332 height 160
drag, startPoint x: 49, startPoint y: 160, endPoint x: 45, endPoint y: 187, distance: 26.8
click at [45, 160] on html "Elements Rare Scorecard Fish Forever Search Dropdown Scorecards 10 Dropdown Rar…" at bounding box center [166, 80] width 332 height 160
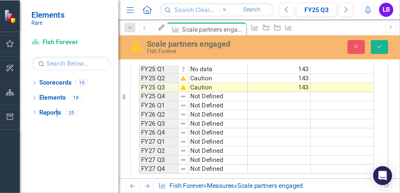
scroll to position [250, 0]
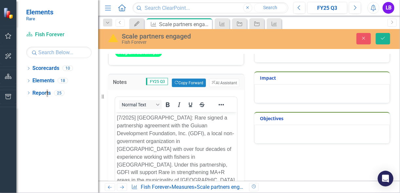
scroll to position [456, 0]
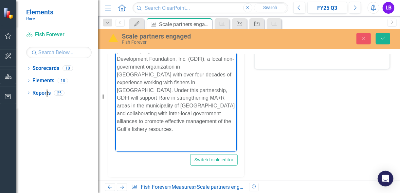
click at [146, 128] on body "[7/2025] Philippines: Rare signed a partnership agreement with the Guiuan Devel…" at bounding box center [176, 89] width 122 height 103
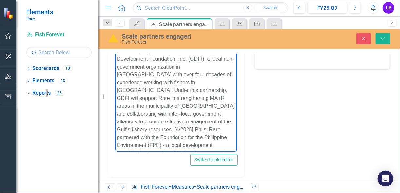
scroll to position [45, 0]
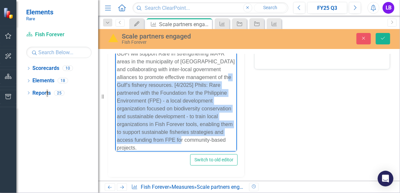
drag, startPoint x: 156, startPoint y: 146, endPoint x: 183, endPoint y: 77, distance: 73.9
click at [183, 77] on p "[7/2025] Philippines: Rare signed a partnership agreement with the Guiuan Devel…" at bounding box center [175, 73] width 118 height 157
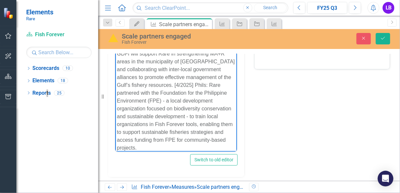
scroll to position [0, 0]
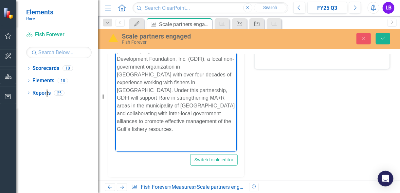
click at [150, 123] on p "[7/2025] Philippines: Rare signed a partnership agreement with the Guiuan Devel…" at bounding box center [175, 87] width 118 height 94
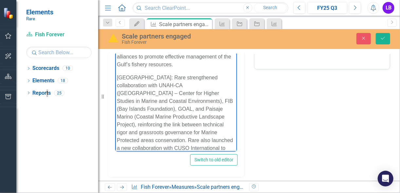
scroll to position [72, 0]
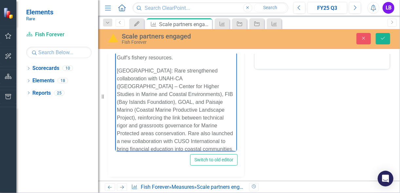
click at [268, 114] on div "Tags Program: Curren...put Notes FY25 Q3 Copy Forward Copy Forward ClearPoint A…" at bounding box center [249, 63] width 292 height 230
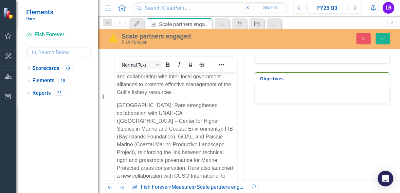
scroll to position [430, 0]
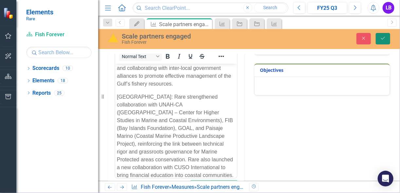
click at [384, 42] on button "Save" at bounding box center [383, 38] width 14 height 11
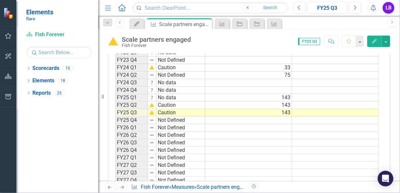
scroll to position [201, 0]
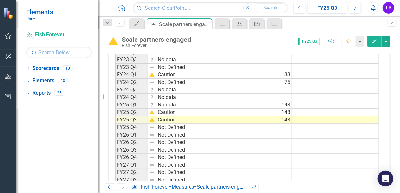
click at [150, 119] on img at bounding box center [151, 119] width 5 height 5
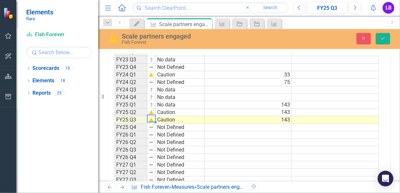
click at [152, 119] on img at bounding box center [151, 119] width 5 height 5
click at [152, 118] on img at bounding box center [151, 119] width 5 height 5
click at [150, 118] on img at bounding box center [151, 119] width 5 height 5
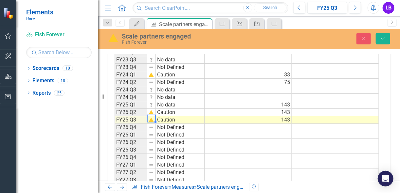
click at [150, 118] on img at bounding box center [151, 119] width 5 height 5
click at [111, 38] on img at bounding box center [113, 38] width 10 height 10
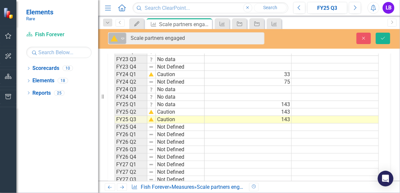
click at [112, 39] on img at bounding box center [114, 39] width 8 height 8
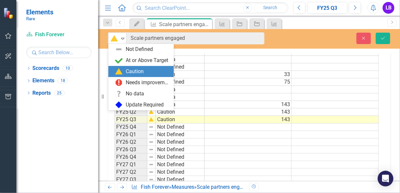
click at [136, 74] on div "Caution" at bounding box center [135, 72] width 18 height 8
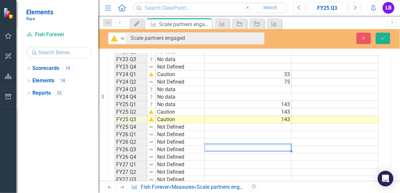
drag, startPoint x: 262, startPoint y: 148, endPoint x: 269, endPoint y: 147, distance: 6.4
click at [262, 148] on td at bounding box center [248, 150] width 87 height 8
click at [385, 39] on icon "Save" at bounding box center [383, 38] width 6 height 5
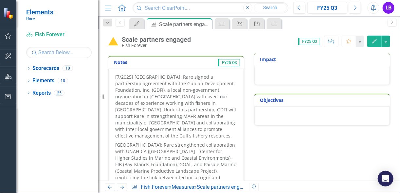
scroll to position [306, 0]
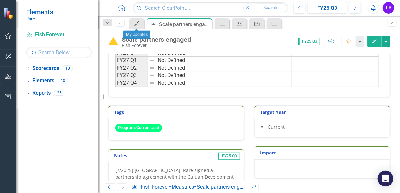
click at [138, 26] on icon "My Updates" at bounding box center [137, 23] width 7 height 5
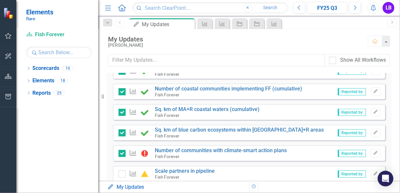
scroll to position [131, 0]
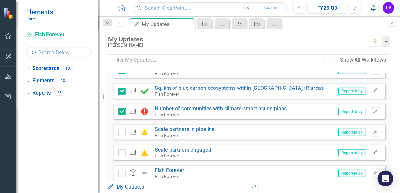
click at [126, 149] on div "Measure" at bounding box center [134, 153] width 33 height 8
click at [124, 150] on div at bounding box center [121, 153] width 7 height 7
click at [123, 150] on input "checkbox" at bounding box center [120, 152] width 4 height 4
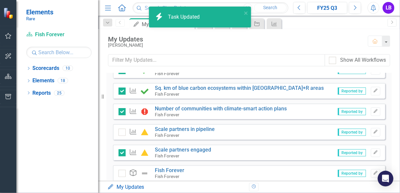
checkbox input "true"
click at [242, 13] on div "icon.bolt Task Updated" at bounding box center [198, 16] width 92 height 15
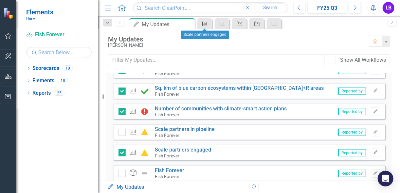
click at [204, 24] on icon "Measure" at bounding box center [205, 23] width 7 height 5
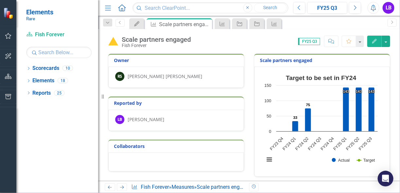
click at [0, 0] on icon at bounding box center [0, 0] width 0 height 0
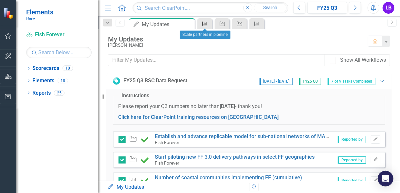
click at [205, 25] on icon "Measure" at bounding box center [205, 23] width 7 height 5
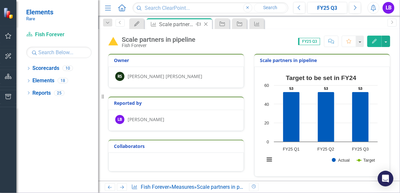
click at [205, 25] on icon at bounding box center [206, 25] width 4 height 4
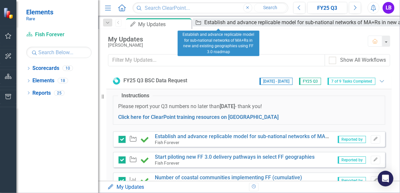
click at [202, 25] on icon "Current FY Strategy" at bounding box center [198, 22] width 7 height 5
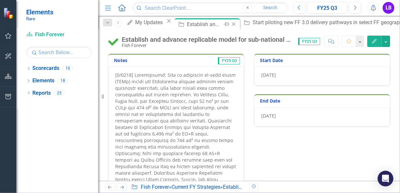
click at [235, 24] on icon "Close" at bounding box center [233, 24] width 7 height 5
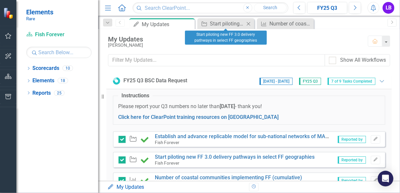
click at [247, 25] on icon "Close" at bounding box center [248, 23] width 7 height 5
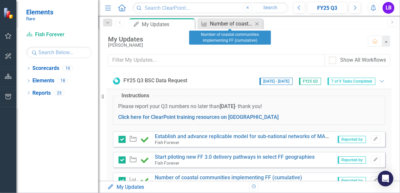
click at [243, 25] on div "Number of coastal communities implementing FF (cumulative)" at bounding box center [231, 24] width 43 height 8
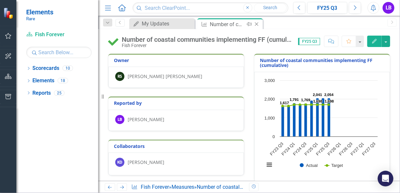
click at [258, 23] on icon at bounding box center [257, 25] width 4 height 4
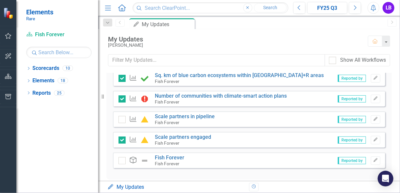
scroll to position [149, 0]
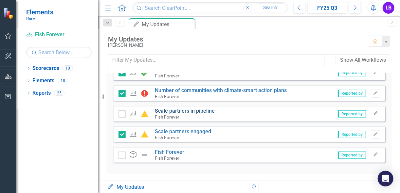
click at [169, 110] on link "Scale partners in pipeline" at bounding box center [185, 111] width 60 height 6
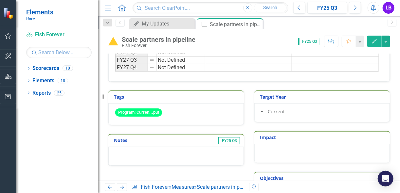
scroll to position [340, 0]
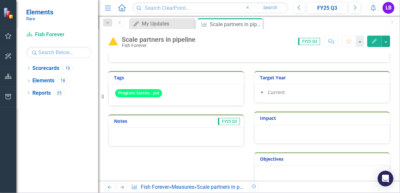
click at [215, 130] on div at bounding box center [175, 137] width 135 height 19
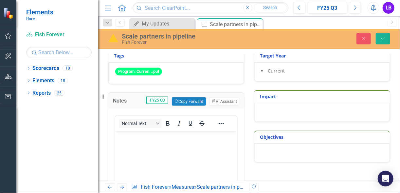
scroll to position [393, 0]
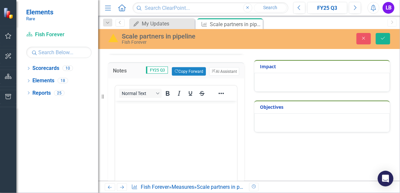
click at [165, 122] on body "Rich Text Area. Press ALT-0 for help." at bounding box center [176, 150] width 122 height 98
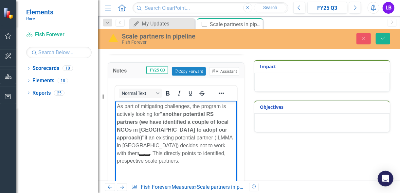
click at [188, 108] on span "As part of mitigating challenges, the program is actively looking for" at bounding box center [170, 110] width 109 height 13
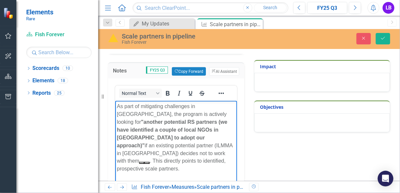
click at [130, 159] on span ". This directly points to identified, prospective scale partners." at bounding box center [170, 165] width 109 height 13
click at [232, 145] on p "As part of mitigating challenges in Indonesia, the program is actively looking …" at bounding box center [175, 138] width 118 height 71
click at [231, 146] on p "As part of mitigating challenges in Indonesia, the program is actively looking …" at bounding box center [175, 138] width 118 height 71
click at [167, 169] on body "As part of mitigating challenges in Indonesia, the program is actively looking …" at bounding box center [176, 150] width 122 height 98
click at [164, 158] on p "As part of mitigating challenges in Indonesia, the program is actively looking …" at bounding box center [175, 138] width 118 height 71
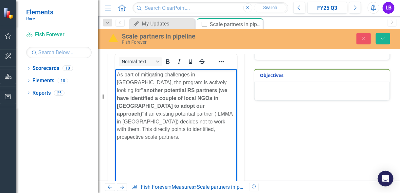
scroll to position [13, 0]
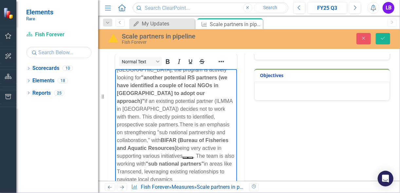
click at [181, 122] on span "There is an emphasis on strengthening "sub national partnership and collaborati…" at bounding box center [172, 132] width 113 height 21
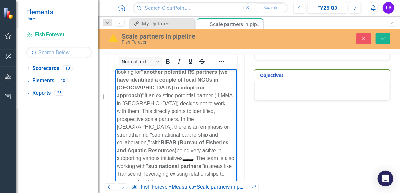
scroll to position [20, 0]
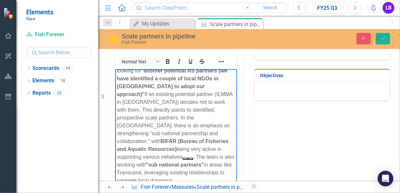
click at [187, 174] on p "As part of mitigating challenges in Indonesia, the program is actively looking …" at bounding box center [175, 118] width 118 height 134
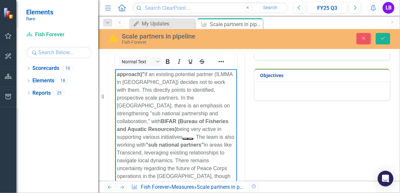
scroll to position [31, 0]
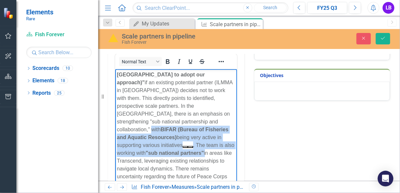
drag, startPoint x: 209, startPoint y: 114, endPoint x: 186, endPoint y: 149, distance: 41.7
click at [186, 149] on p "As part of mitigating challenges in Indonesia, the program is actively looking …" at bounding box center [175, 142] width 118 height 204
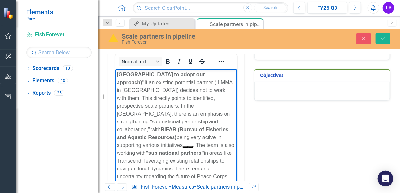
click at [185, 111] on span "here is an emphasis on strengthening "sub national partnership and collaboratio…" at bounding box center [172, 121] width 113 height 21
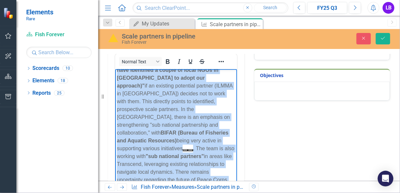
scroll to position [45, 0]
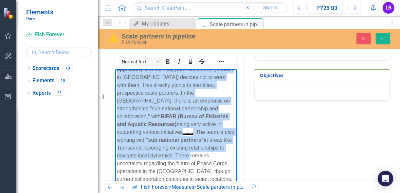
drag, startPoint x: 161, startPoint y: 131, endPoint x: 188, endPoint y: 150, distance: 32.6
click at [188, 150] on p "As part of mitigating challenges in Indonesia, the program is actively looking …" at bounding box center [175, 129] width 118 height 204
click at [168, 60] on icon "Bold" at bounding box center [168, 62] width 4 height 5
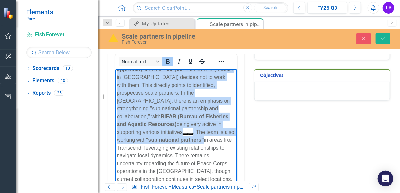
scroll to position [52, 0]
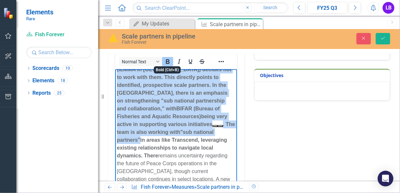
click at [168, 60] on icon "Bold" at bounding box center [168, 62] width 4 height 5
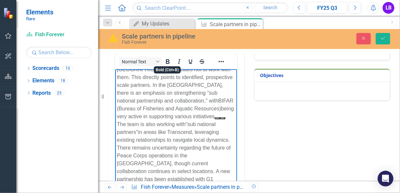
click at [191, 153] on span "in areas like Transcend, leveraging existing relationships to navigate local dy…" at bounding box center [173, 176] width 115 height 92
click at [214, 118] on button "Rich Text Area. Press ALT-0 for help." at bounding box center [216, 118] width 5 height 2
click at [155, 116] on span "being very active in supporting various initiatives" at bounding box center [174, 112] width 117 height 13
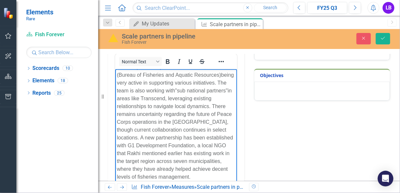
scroll to position [90, 0]
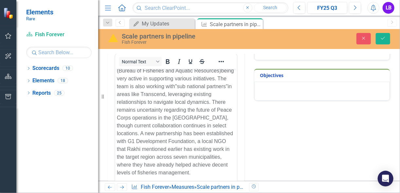
click at [115, 38] on img at bounding box center [113, 38] width 10 height 10
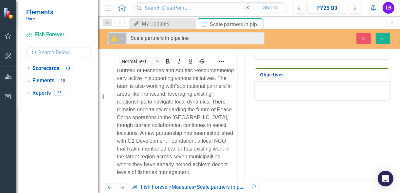
click at [117, 39] on img at bounding box center [114, 39] width 8 height 8
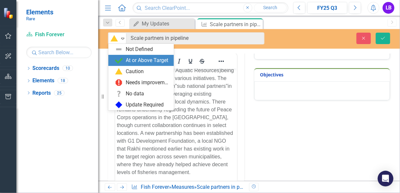
click at [330, 186] on div "Revision History" at bounding box center [393, 187] width 289 height 9
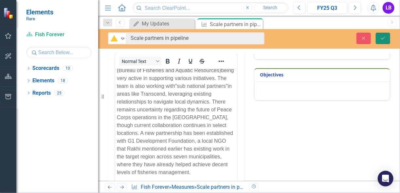
click at [381, 41] on button "Save" at bounding box center [383, 38] width 14 height 11
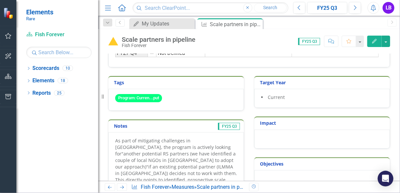
scroll to position [283, 0]
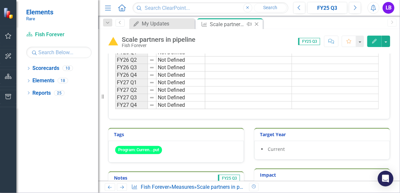
click at [255, 24] on icon "Close" at bounding box center [256, 24] width 7 height 5
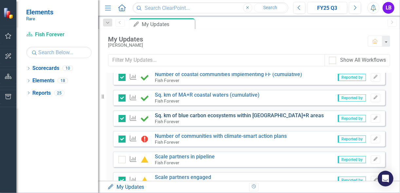
scroll to position [131, 0]
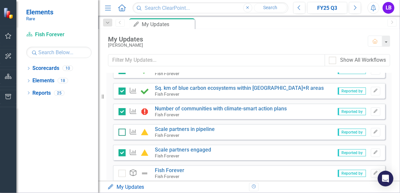
click at [121, 129] on input "checkbox" at bounding box center [120, 131] width 4 height 4
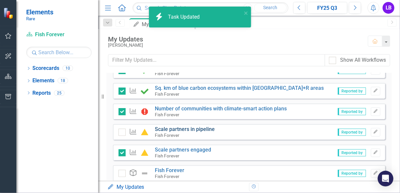
checkbox input "true"
click at [185, 128] on link "Scale partners in pipeline" at bounding box center [185, 129] width 60 height 6
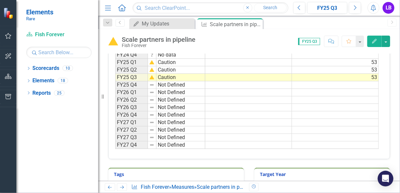
scroll to position [209, 0]
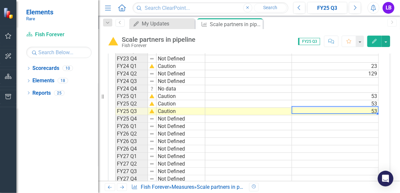
click at [371, 110] on td "53" at bounding box center [335, 112] width 87 height 8
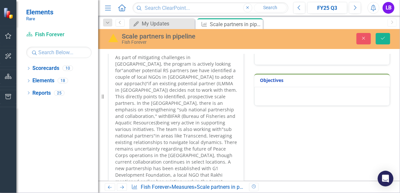
scroll to position [443, 0]
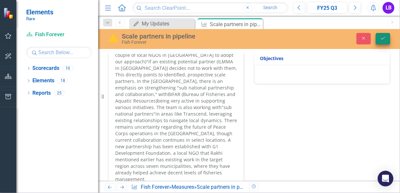
type textarea "54"
click at [380, 35] on button "Save" at bounding box center [383, 38] width 14 height 11
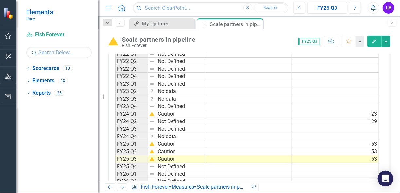
scroll to position [209, 0]
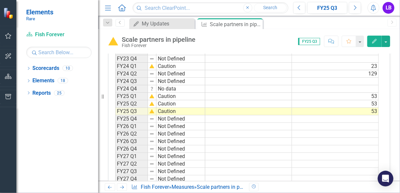
click at [367, 110] on td "53" at bounding box center [335, 112] width 87 height 8
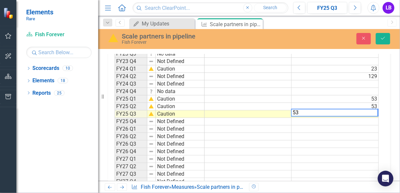
scroll to position [212, 0]
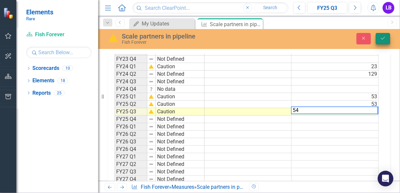
type textarea "54"
click at [383, 41] on button "Save" at bounding box center [383, 38] width 14 height 11
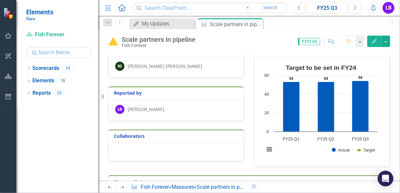
scroll to position [0, 0]
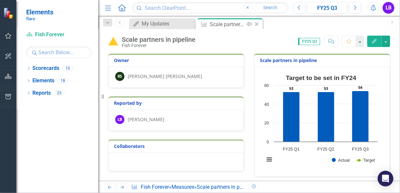
click at [256, 24] on icon at bounding box center [257, 25] width 4 height 4
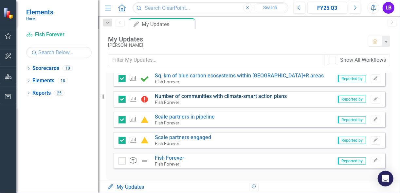
scroll to position [149, 0]
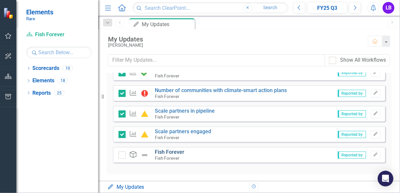
click at [165, 151] on link "Fish Forever" at bounding box center [169, 152] width 29 height 6
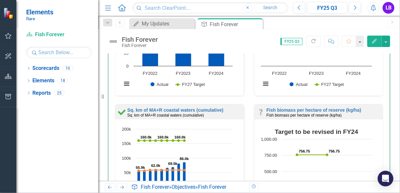
scroll to position [367, 0]
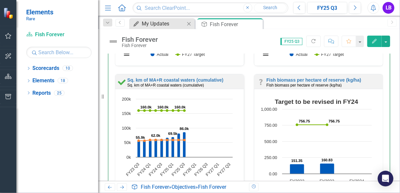
click at [160, 24] on div "My Updates" at bounding box center [163, 24] width 43 height 8
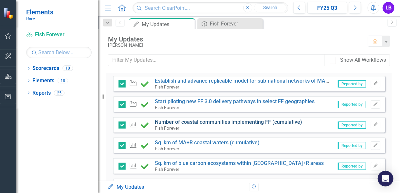
scroll to position [45, 0]
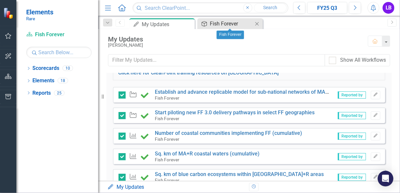
click at [249, 24] on div "Fish Forever" at bounding box center [231, 24] width 43 height 8
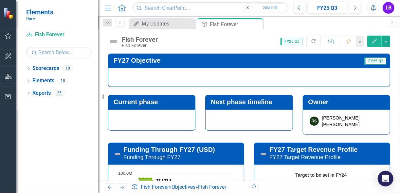
click at [202, 79] on div at bounding box center [249, 77] width 282 height 19
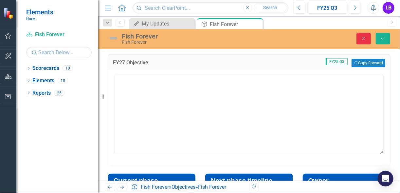
click at [368, 37] on button "Close" at bounding box center [363, 38] width 14 height 11
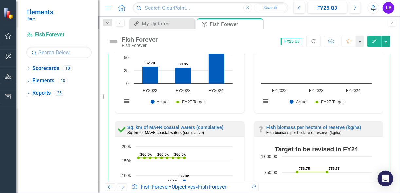
scroll to position [340, 0]
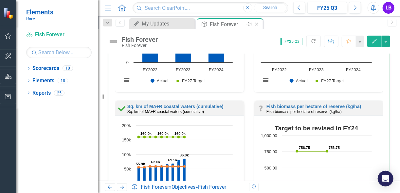
click at [258, 21] on div "Close" at bounding box center [257, 24] width 8 height 8
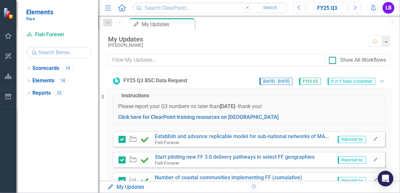
click at [331, 61] on div at bounding box center [332, 60] width 7 height 7
click at [331, 61] on input "Show All Workflows" at bounding box center [331, 59] width 4 height 4
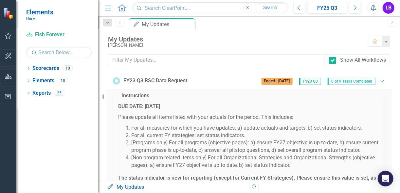
click at [302, 80] on span "FY23 Q3" at bounding box center [310, 81] width 22 height 7
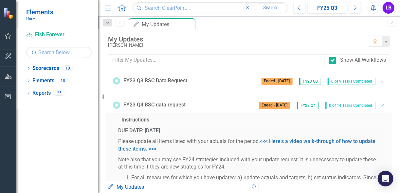
click at [379, 82] on icon "Collapse" at bounding box center [382, 81] width 7 height 5
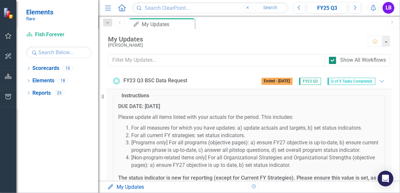
click at [331, 58] on input "Show All Workflows" at bounding box center [331, 59] width 4 height 4
checkbox input "false"
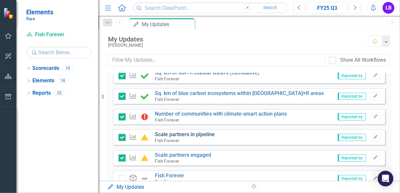
scroll to position [149, 0]
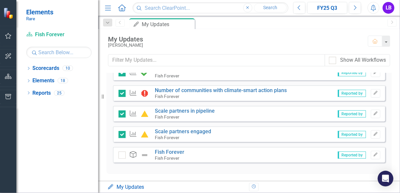
click at [132, 187] on div "My Updates My Updates" at bounding box center [175, 188] width 137 height 8
click at [9, 33] on icon "button" at bounding box center [8, 35] width 7 height 5
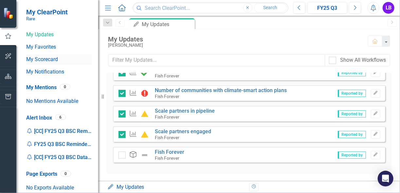
click at [46, 62] on link "My Scorecard" at bounding box center [58, 60] width 65 height 8
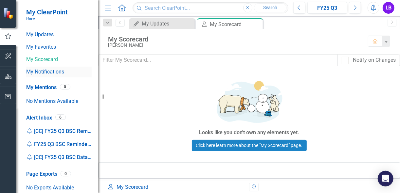
click at [46, 72] on link "My Notifications" at bounding box center [58, 72] width 65 height 8
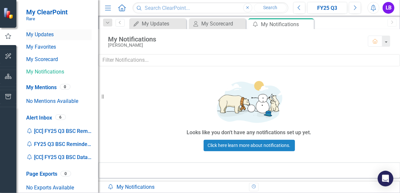
click at [35, 33] on link "My Updates" at bounding box center [58, 35] width 65 height 8
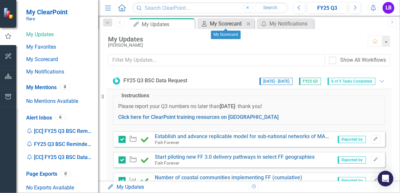
click at [242, 24] on div "My Scorecard" at bounding box center [227, 24] width 35 height 8
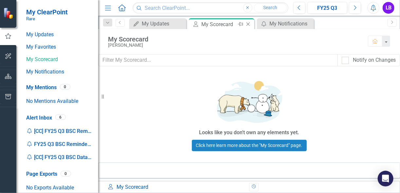
click at [251, 24] on icon "Close" at bounding box center [248, 24] width 7 height 5
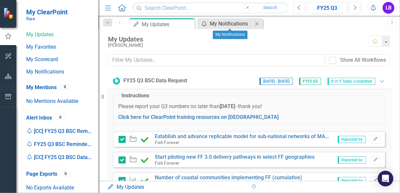
click at [250, 23] on div "My Notifications" at bounding box center [231, 24] width 43 height 8
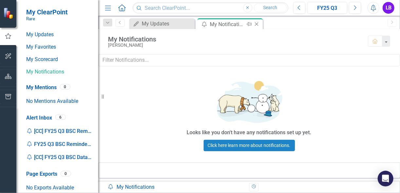
click at [255, 24] on icon "Close" at bounding box center [256, 24] width 7 height 5
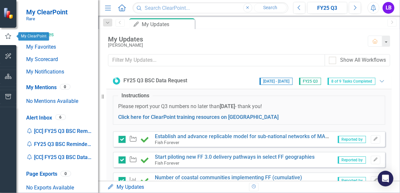
click at [5, 37] on icon "button" at bounding box center [8, 36] width 7 height 6
click at [109, 22] on icon "Dropdown" at bounding box center [108, 23] width 6 height 5
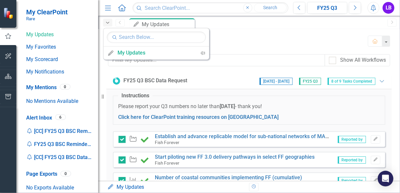
click at [109, 22] on icon "Dropdown" at bounding box center [108, 23] width 6 height 5
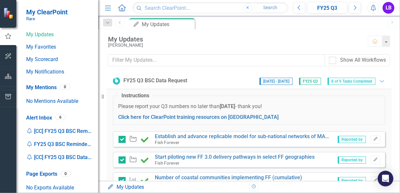
click at [119, 24] on icon "Previous" at bounding box center [119, 23] width 5 height 4
click at [9, 13] on img at bounding box center [8, 13] width 11 height 11
click at [8, 55] on icon "button" at bounding box center [8, 56] width 6 height 6
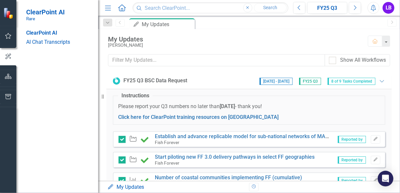
click at [51, 33] on div "ClearPoint AI" at bounding box center [58, 33] width 65 height 8
click at [42, 34] on div "ClearPoint AI" at bounding box center [58, 33] width 65 height 8
click at [43, 46] on link "AI Chat Transcripts" at bounding box center [58, 43] width 65 height 8
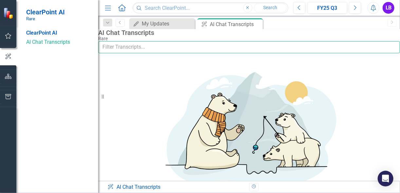
click at [153, 53] on input "text" at bounding box center [249, 47] width 302 height 12
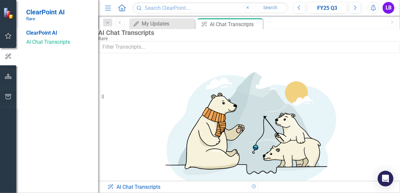
click at [152, 81] on div "Sorry, no results found." at bounding box center [249, 134] width 196 height 143
click at [153, 24] on div "My Updates" at bounding box center [163, 24] width 43 height 8
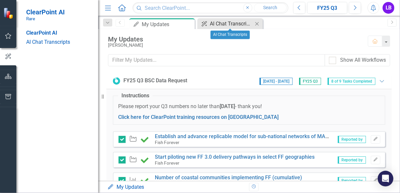
click at [243, 26] on div "AI Chat Transcripts" at bounding box center [231, 24] width 43 height 8
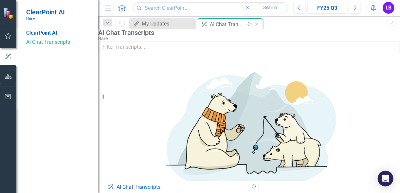
click at [260, 23] on div "Close" at bounding box center [257, 24] width 8 height 8
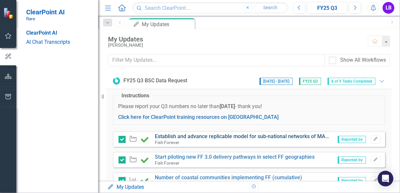
click at [173, 134] on link "Establish and advance replicable model for sub-national networks of MA+Rs in ne…" at bounding box center [309, 137] width 309 height 6
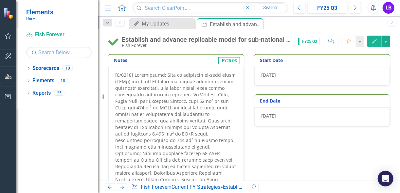
click at [133, 44] on div "Fish Forever" at bounding box center [207, 45] width 170 height 5
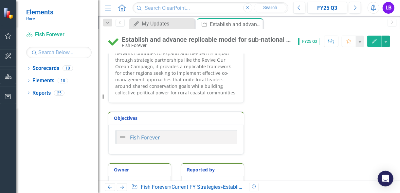
scroll to position [285, 0]
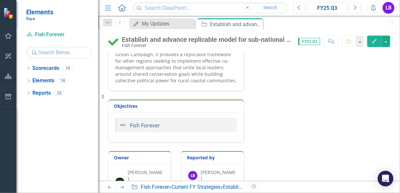
click at [141, 122] on link "Fish Forever" at bounding box center [145, 125] width 30 height 7
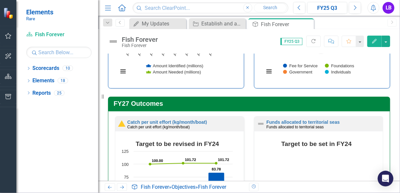
scroll to position [236, 0]
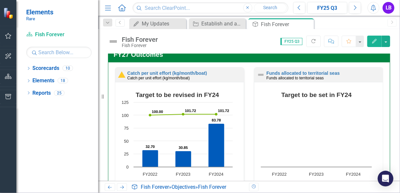
click at [192, 68] on div "Catch per unit effort (kg/month/boat) Catch per unit effort (kg/month/boat)" at bounding box center [179, 75] width 129 height 14
click at [194, 71] on link "Catch per unit effort (kg/month/boat)" at bounding box center [167, 73] width 80 height 5
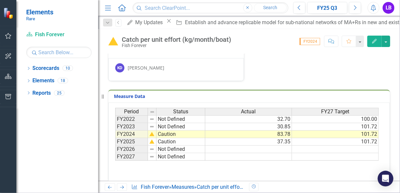
scroll to position [157, 0]
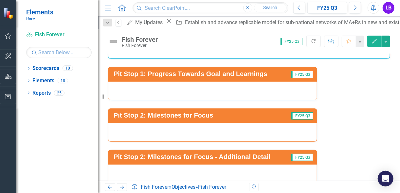
scroll to position [1492, 0]
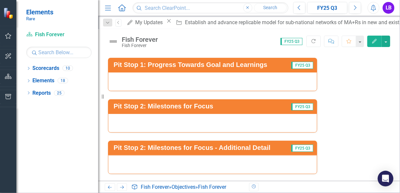
click at [259, 72] on div at bounding box center [212, 81] width 209 height 19
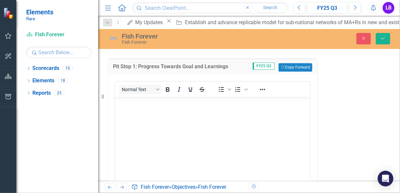
scroll to position [0, 0]
click at [283, 63] on button "Copy Forward Copy Forward" at bounding box center [295, 67] width 34 height 9
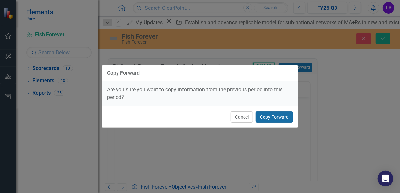
click at [281, 116] on button "Copy Forward" at bounding box center [274, 117] width 37 height 11
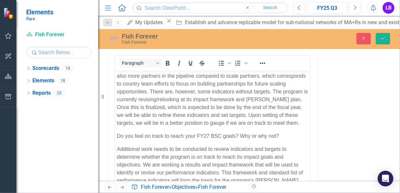
scroll to position [52, 0]
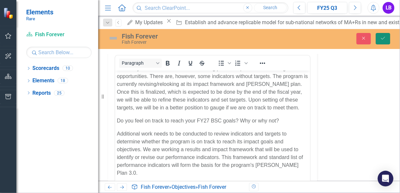
click at [385, 35] on button "Save" at bounding box center [383, 38] width 14 height 11
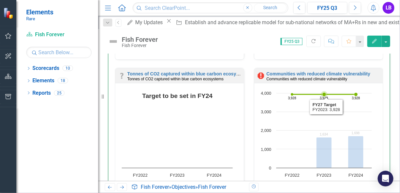
scroll to position [457, 0]
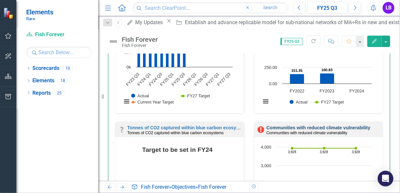
click at [298, 125] on link "Communities with reduced climate vulnerability" at bounding box center [318, 127] width 104 height 5
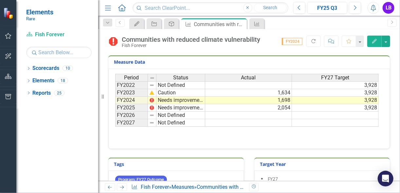
scroll to position [131, 0]
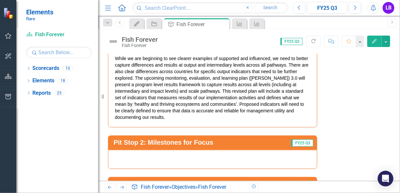
scroll to position [1679, 0]
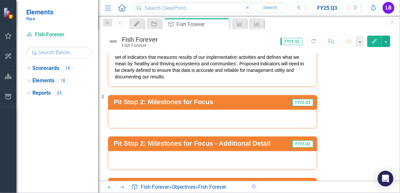
click at [171, 110] on div at bounding box center [212, 119] width 209 height 19
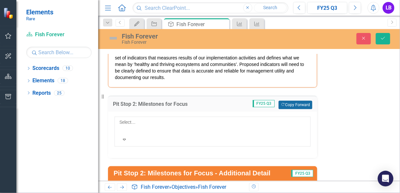
click at [284, 101] on button "Copy Forward Copy Forward" at bounding box center [295, 105] width 34 height 9
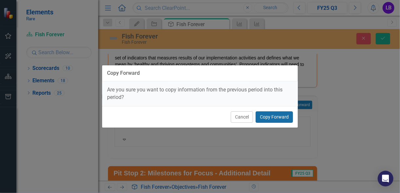
click at [278, 116] on button "Copy Forward" at bounding box center [274, 117] width 37 height 11
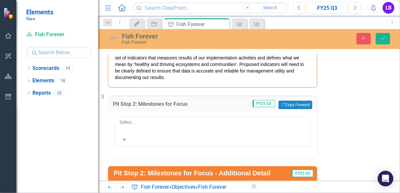
click at [120, 126] on div at bounding box center [119, 130] width 1 height 8
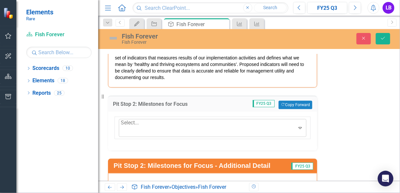
click at [122, 127] on div at bounding box center [121, 131] width 1 height 9
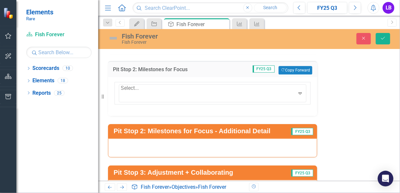
scroll to position [1706, 0]
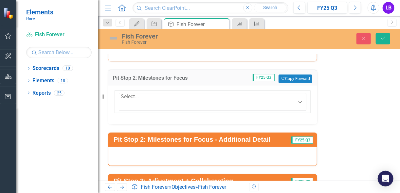
click at [219, 147] on div at bounding box center [212, 156] width 209 height 19
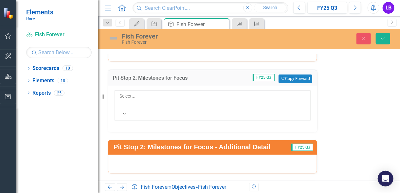
click at [215, 155] on div at bounding box center [212, 164] width 209 height 19
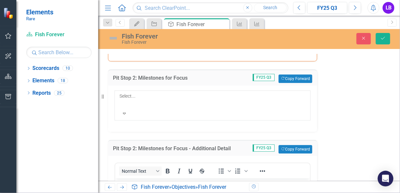
scroll to position [0, 0]
click at [291, 145] on button "Copy Forward Copy Forward" at bounding box center [295, 149] width 34 height 9
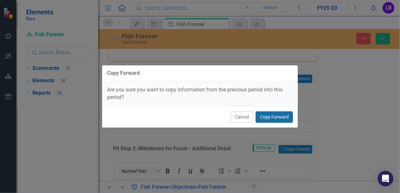
click at [279, 118] on button "Copy Forward" at bounding box center [274, 117] width 37 height 11
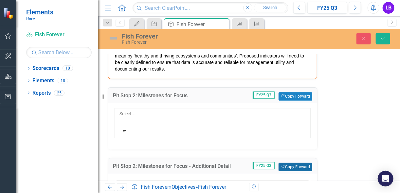
scroll to position [1679, 0]
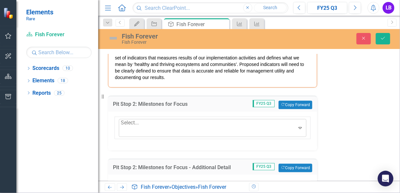
click at [122, 127] on div at bounding box center [121, 131] width 1 height 9
click at [356, 77] on div "Pit Stop 1: Progress Towards Goal and Learnings FY25 Q3 Do you feel on track to…" at bounding box center [249, 121] width 292 height 516
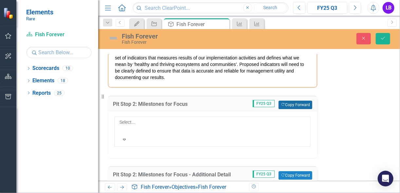
click at [301, 101] on button "Copy Forward Copy Forward" at bounding box center [295, 105] width 34 height 9
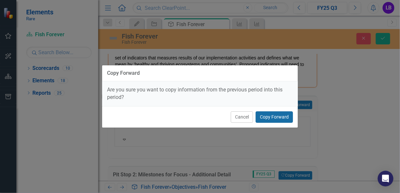
click at [281, 119] on button "Copy Forward" at bounding box center [274, 117] width 37 height 11
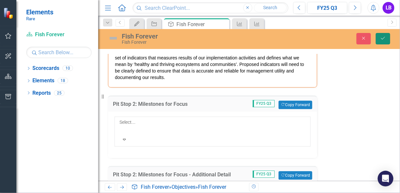
click at [384, 34] on button "Save" at bounding box center [383, 38] width 14 height 11
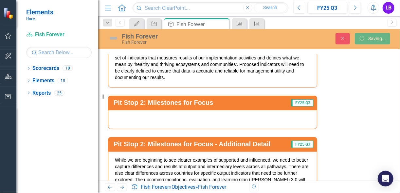
click at [300, 8] on icon "Previous" at bounding box center [299, 8] width 4 height 6
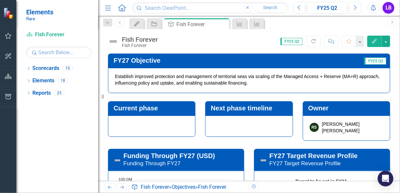
click at [351, 6] on button "Next" at bounding box center [355, 8] width 12 height 12
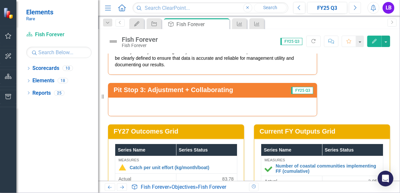
scroll to position [1803, 0]
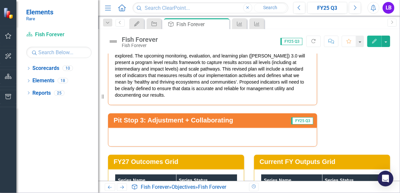
click at [187, 129] on div at bounding box center [212, 137] width 209 height 19
click at [188, 129] on div at bounding box center [212, 137] width 209 height 19
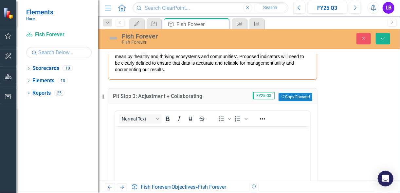
scroll to position [1855, 0]
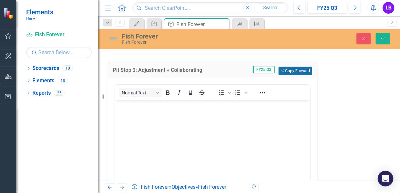
click at [287, 67] on button "Copy Forward Copy Forward" at bounding box center [295, 71] width 34 height 9
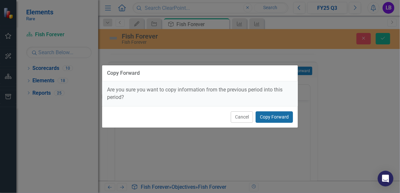
drag, startPoint x: 278, startPoint y: 120, endPoint x: 161, endPoint y: 27, distance: 149.6
click at [278, 120] on button "Copy Forward" at bounding box center [274, 117] width 37 height 11
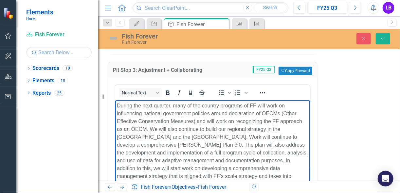
click at [220, 137] on p "During the next quarter, many of the country programs of FF will work on influe…" at bounding box center [211, 145] width 191 height 86
click at [219, 137] on p "During the next quarter, many of the country programs of FF will work on influe…" at bounding box center [211, 145] width 191 height 86
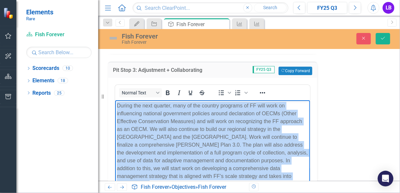
drag, startPoint x: 282, startPoint y: 179, endPoint x: 112, endPoint y: 96, distance: 189.2
click at [115, 100] on html "During the next quarter, many of the country programs of FF will work on influe…" at bounding box center [212, 149] width 195 height 98
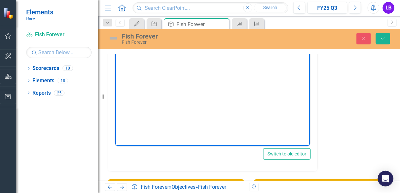
scroll to position [1819, 0]
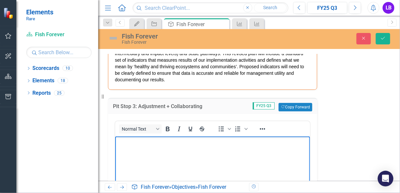
click at [153, 146] on body "Rich Text Area. Press ALT-0 for help." at bounding box center [212, 185] width 195 height 98
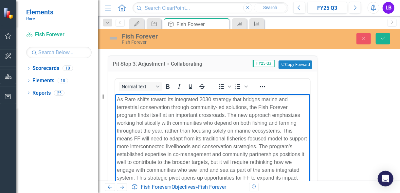
scroll to position [1888, 0]
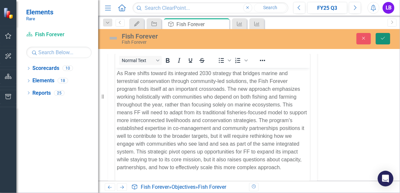
click at [381, 42] on button "Save" at bounding box center [383, 38] width 14 height 11
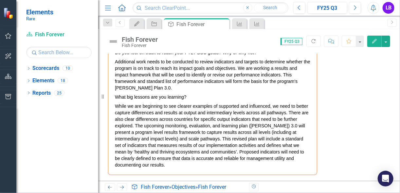
scroll to position [1619, 0]
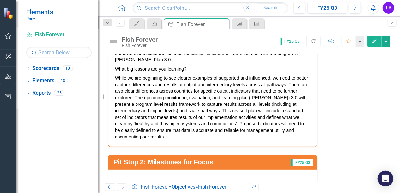
click at [171, 132] on div "Do you feel on track to reach your current FY BSC goals? Why or why not? For so…" at bounding box center [212, 46] width 209 height 202
drag, startPoint x: 167, startPoint y: 130, endPoint x: 167, endPoint y: 126, distance: 3.6
click at [167, 129] on p "While we are beginning to see clearer examples of supported and influenced, we …" at bounding box center [212, 107] width 195 height 67
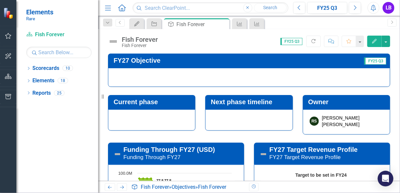
scroll to position [1619, 0]
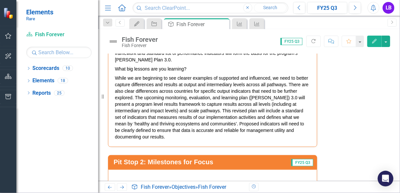
click at [220, 94] on p "While we are beginning to see clearer examples of supported and influenced, we …" at bounding box center [212, 107] width 195 height 67
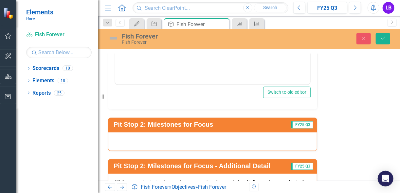
click at [220, 94] on div "Switch to old editor" at bounding box center [212, 29] width 209 height 162
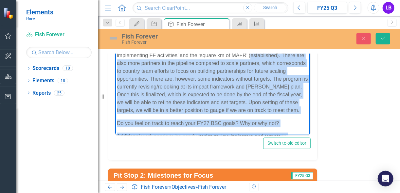
scroll to position [1490, 0]
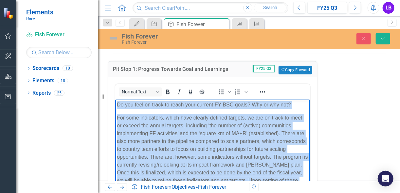
drag, startPoint x: 139, startPoint y: 204, endPoint x: 115, endPoint y: 99, distance: 106.8
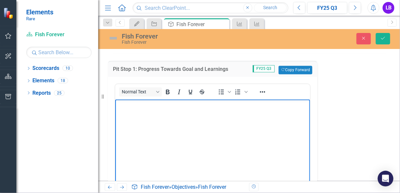
click at [132, 125] on body "Rich Text Area. Press ALT-0 for help." at bounding box center [212, 148] width 195 height 98
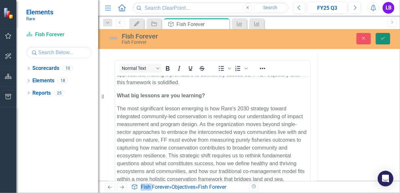
drag, startPoint x: 356, startPoint y: 114, endPoint x: 381, endPoint y: 38, distance: 79.7
click at [381, 38] on icon "Save" at bounding box center [383, 38] width 6 height 5
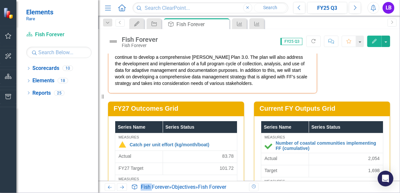
scroll to position [1769, 0]
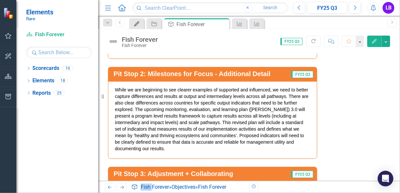
click at [137, 22] on icon "My Updates" at bounding box center [137, 23] width 7 height 5
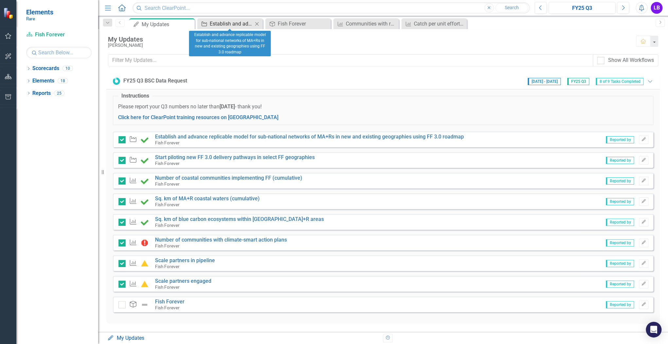
click at [226, 22] on div "Establish and advance replicable model for sub-national networks of MA+Rs in ne…" at bounding box center [231, 24] width 43 height 8
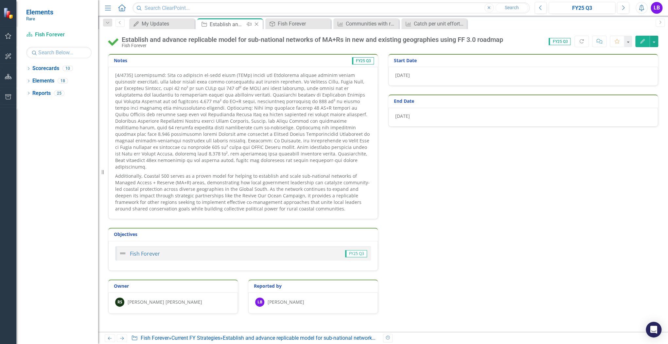
drag, startPoint x: 226, startPoint y: 22, endPoint x: 258, endPoint y: 23, distance: 31.4
click at [258, 23] on icon "Close" at bounding box center [256, 24] width 7 height 5
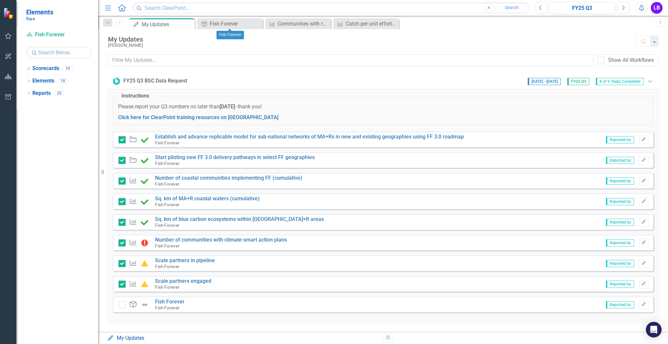
click at [0, 0] on icon "Close" at bounding box center [0, 0] width 0 height 0
click at [45, 69] on link "Scorecards" at bounding box center [45, 69] width 27 height 8
click at [44, 84] on link "Elements" at bounding box center [43, 81] width 22 height 8
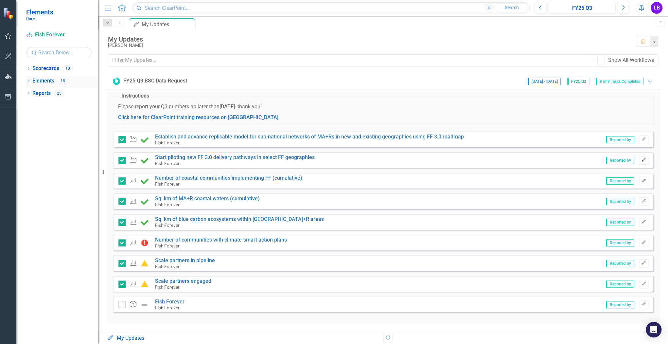
click at [29, 80] on icon "Dropdown" at bounding box center [28, 82] width 5 height 4
click at [24, 92] on icon "Dropdown" at bounding box center [22, 94] width 5 height 4
click at [51, 103] on div "Fish Forever" at bounding box center [47, 104] width 28 height 6
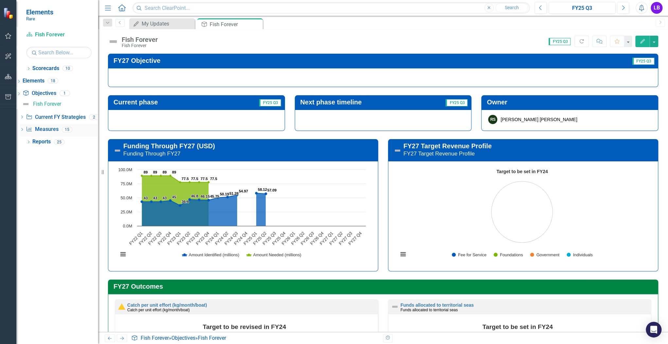
click at [34, 130] on div "Dropdown Measure Measures 15" at bounding box center [59, 130] width 79 height 12
click at [24, 128] on div "Dropdown" at bounding box center [22, 131] width 5 height 6
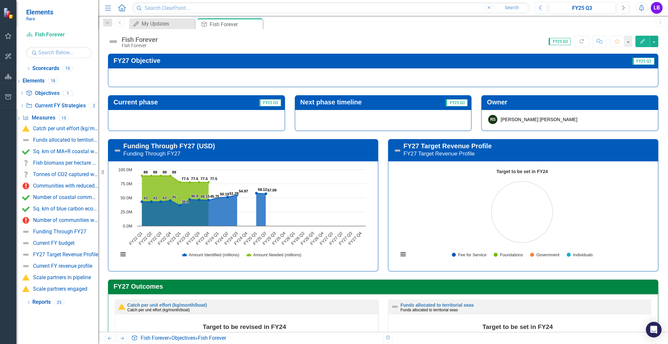
click at [47, 13] on span "Elements" at bounding box center [39, 12] width 27 height 8
click at [0, 10] on html "Elements Rare Scorecard Fish Forever Search Dropdown Scorecards 10 Dropdown Rar…" at bounding box center [334, 172] width 668 height 344
click at [4, 13] on img at bounding box center [8, 12] width 11 height 11
click at [29, 68] on icon "Dropdown" at bounding box center [28, 69] width 5 height 4
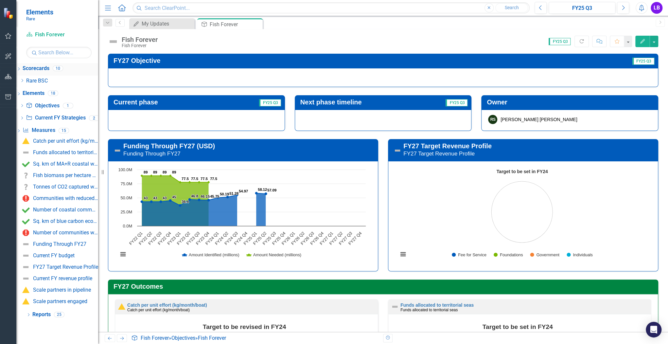
click at [21, 68] on icon "Dropdown" at bounding box center [18, 70] width 5 height 4
